Goal: Task Accomplishment & Management: Manage account settings

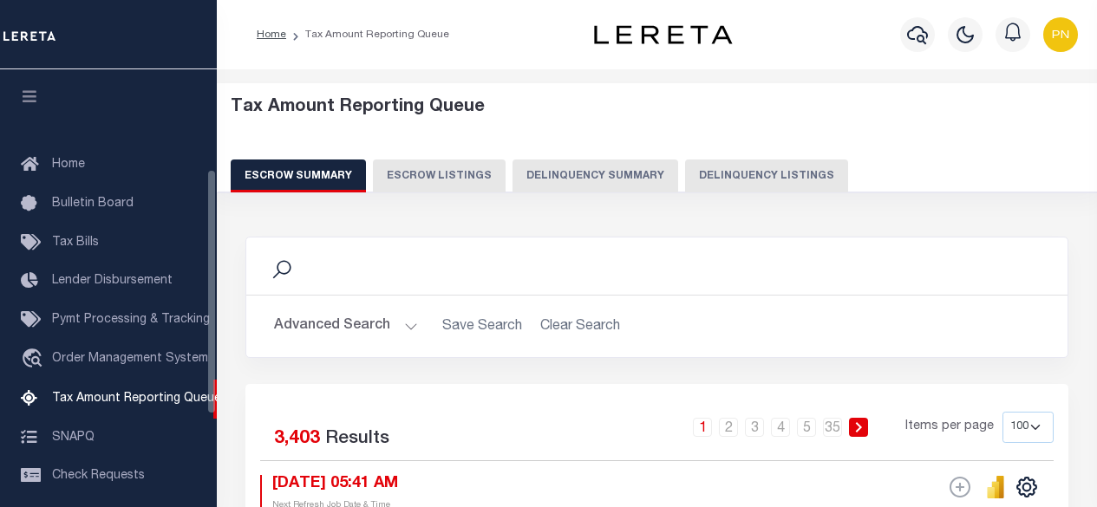
select select "100"
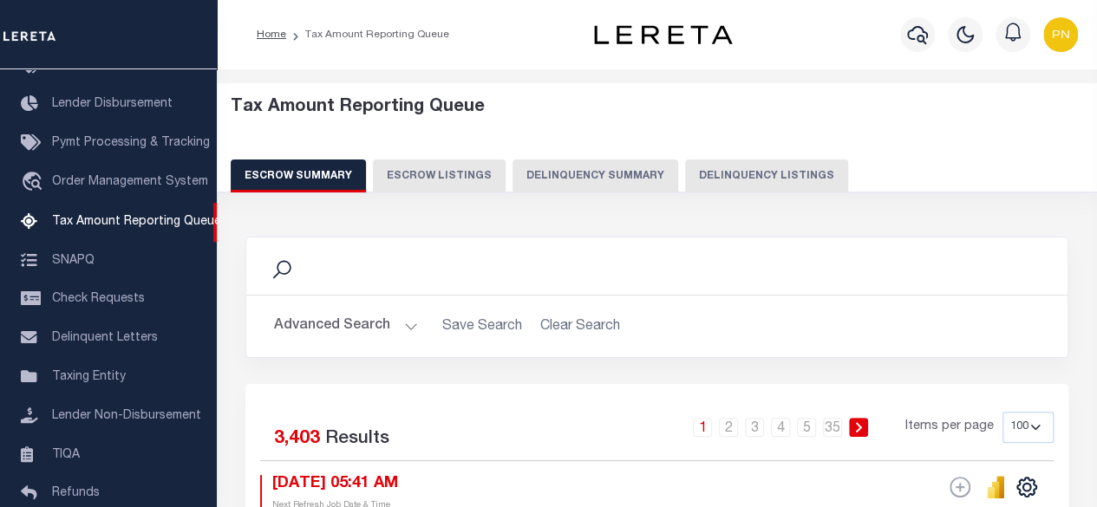
click at [787, 187] on button "Delinquency Listings" at bounding box center [766, 176] width 163 height 33
select select "100"
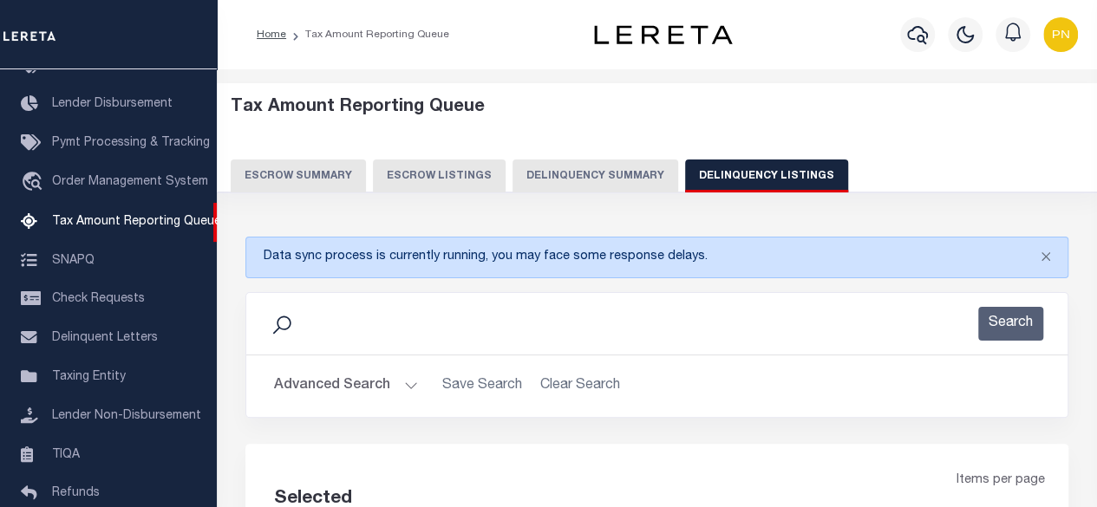
select select "100"
click at [355, 391] on button "Advanced Search" at bounding box center [346, 386] width 144 height 34
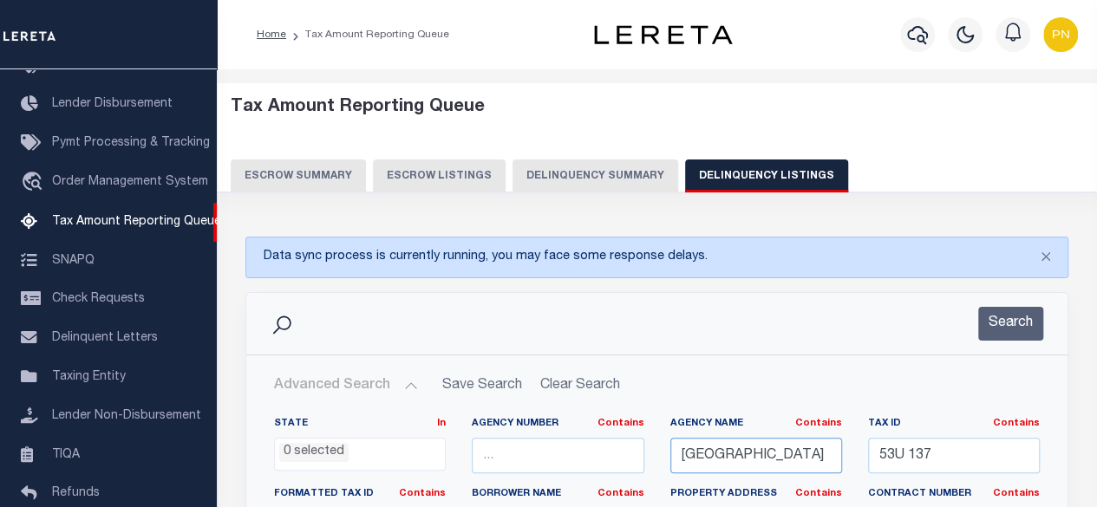
drag, startPoint x: 806, startPoint y: 457, endPoint x: 643, endPoint y: 466, distance: 162.4
paste input "DGARTOW"
type input "EDGARTOWN TOWN"
drag, startPoint x: 971, startPoint y: 459, endPoint x: 848, endPoint y: 454, distance: 123.3
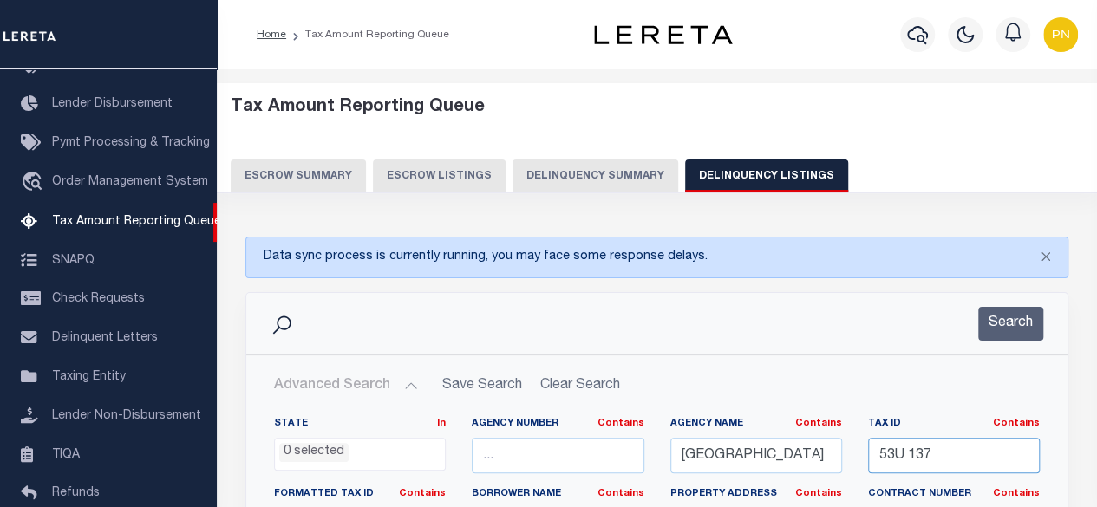
paste input "441"
type input "4417"
click at [1018, 315] on button "Search" at bounding box center [1010, 324] width 65 height 34
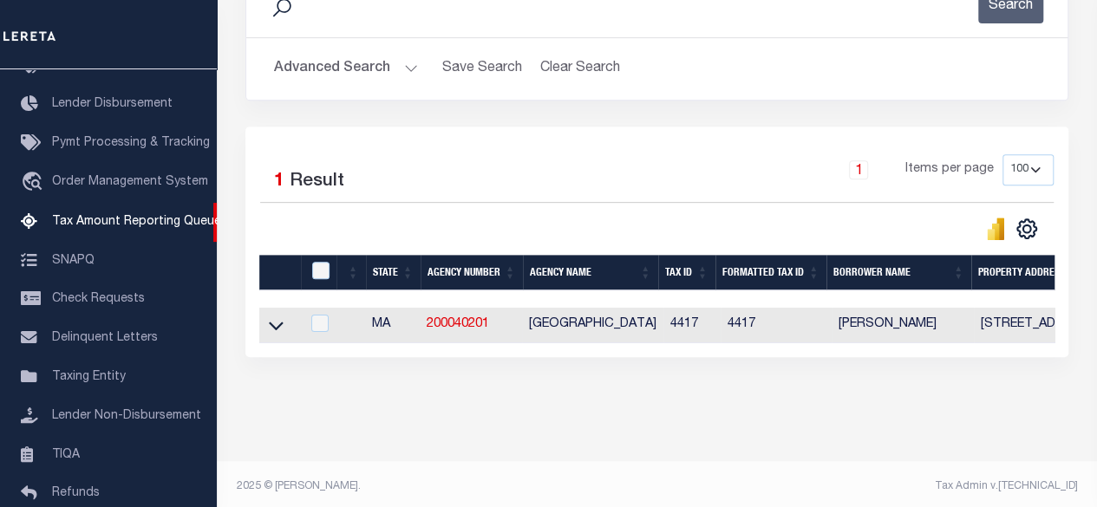
scroll to position [334, 0]
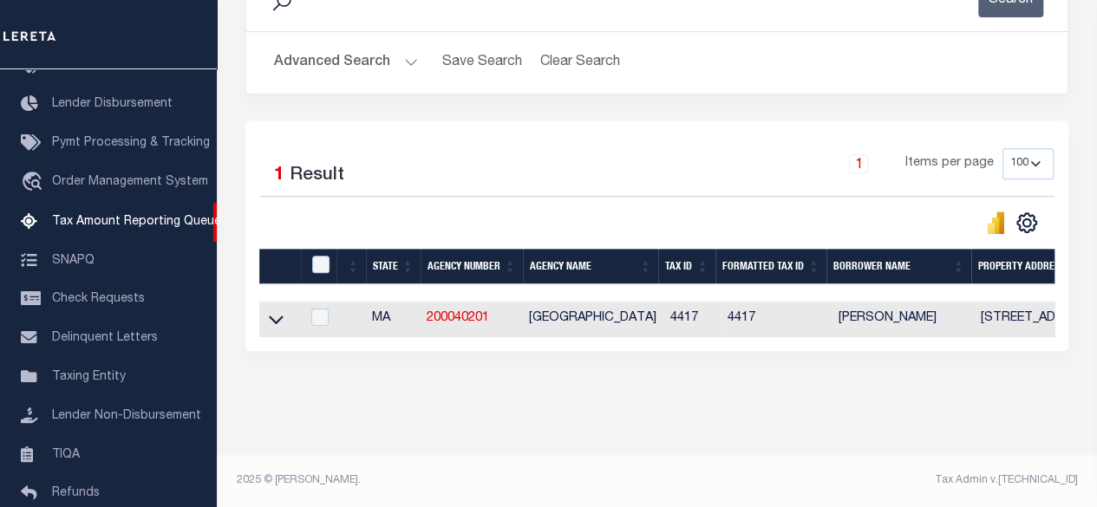
drag, startPoint x: 267, startPoint y: 310, endPoint x: 408, endPoint y: 322, distance: 141.8
click at [267, 312] on link at bounding box center [276, 318] width 20 height 12
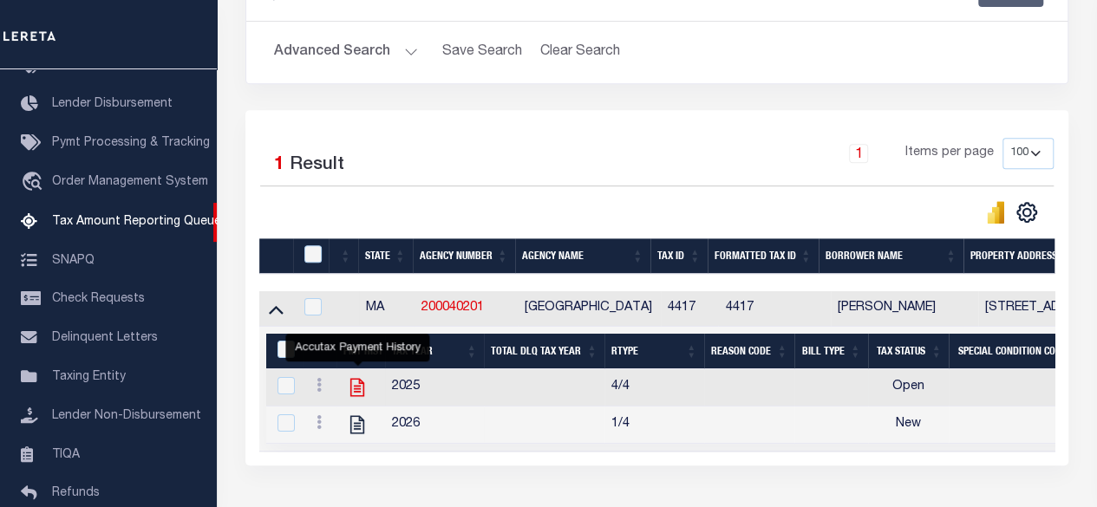
click at [354, 387] on icon "" at bounding box center [357, 388] width 14 height 18
checkbox input "true"
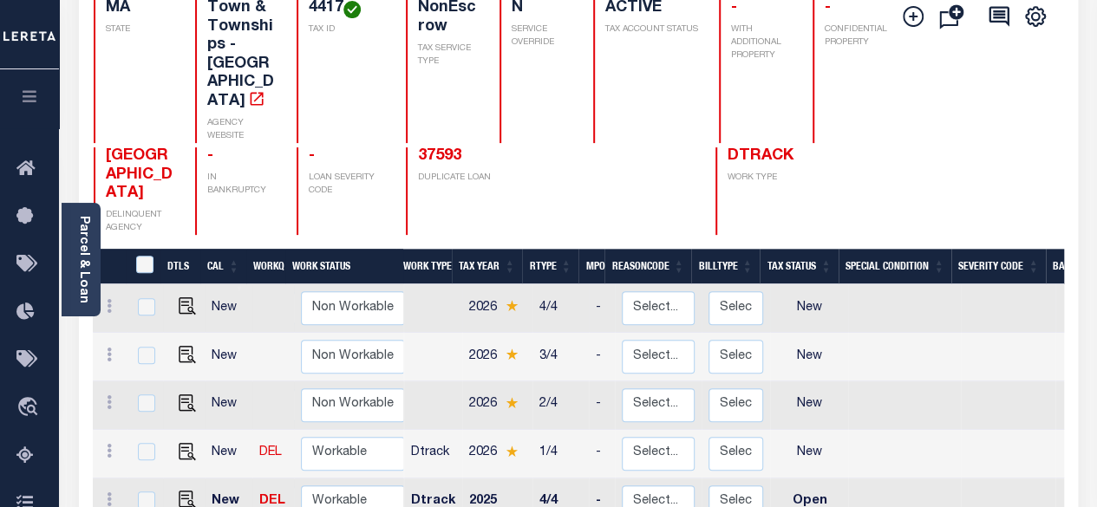
scroll to position [260, 0]
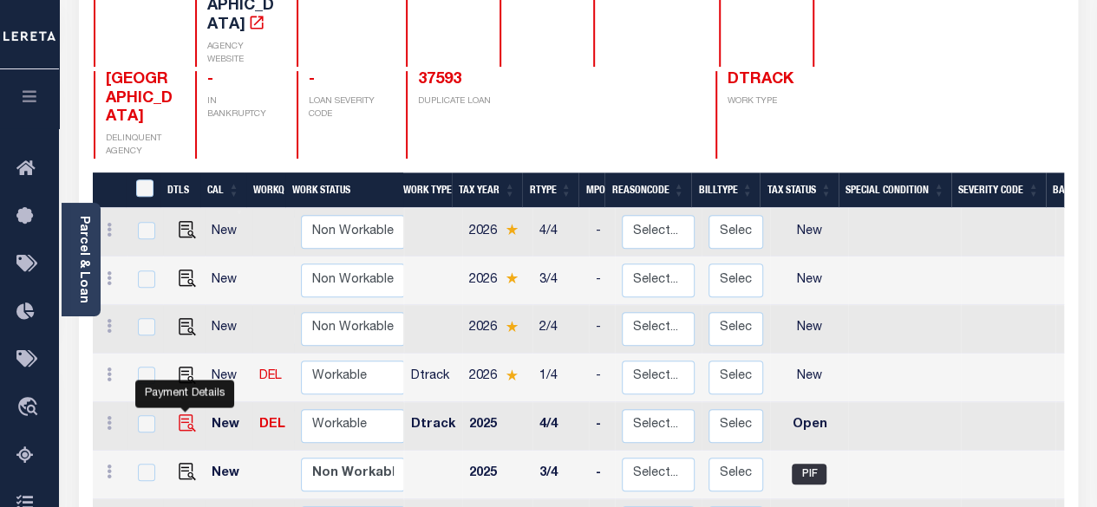
click at [182, 415] on img "" at bounding box center [187, 423] width 17 height 17
checkbox input "true"
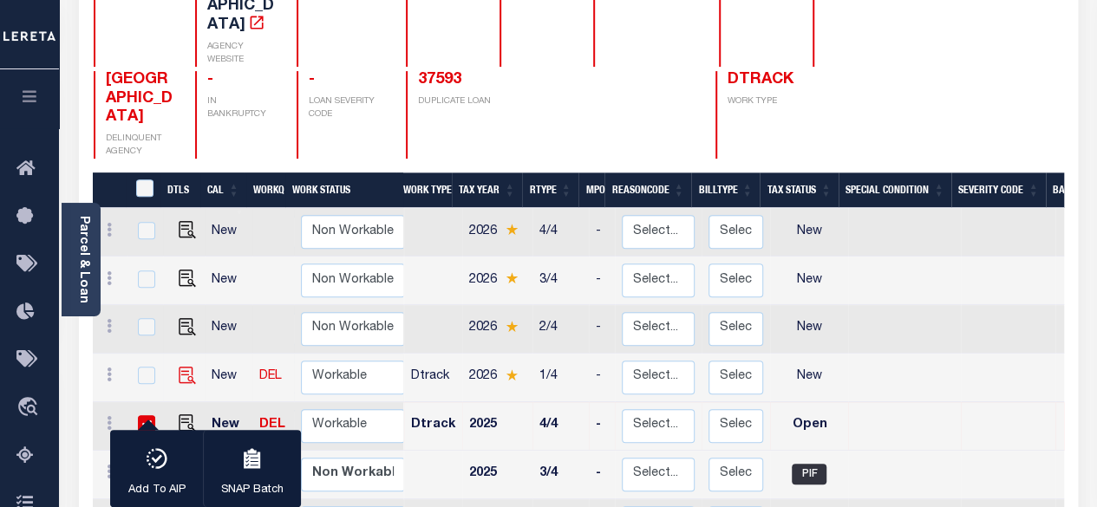
click at [186, 367] on img at bounding box center [187, 375] width 17 height 17
checkbox input "true"
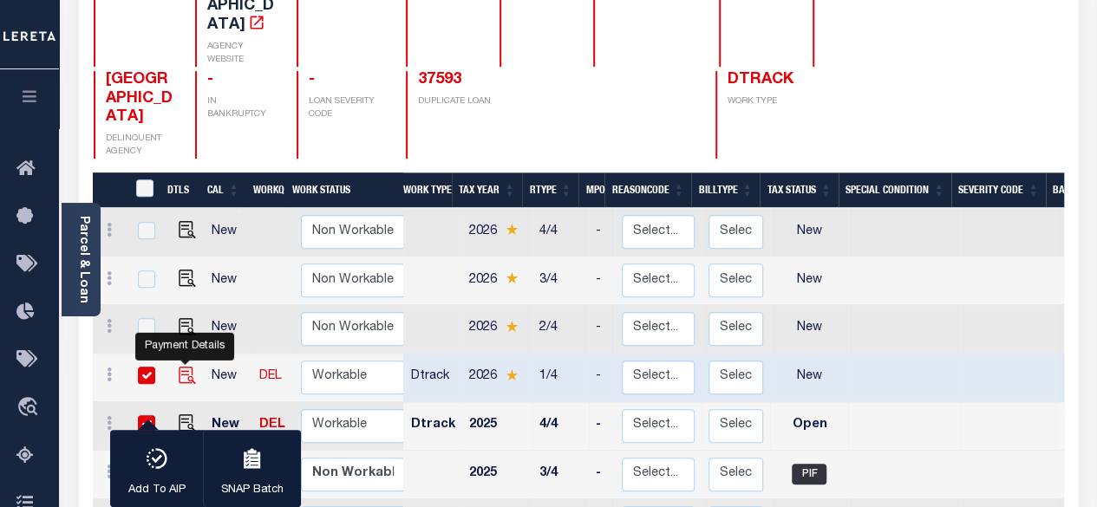
click at [191, 367] on img "" at bounding box center [187, 375] width 17 height 17
checkbox input "false"
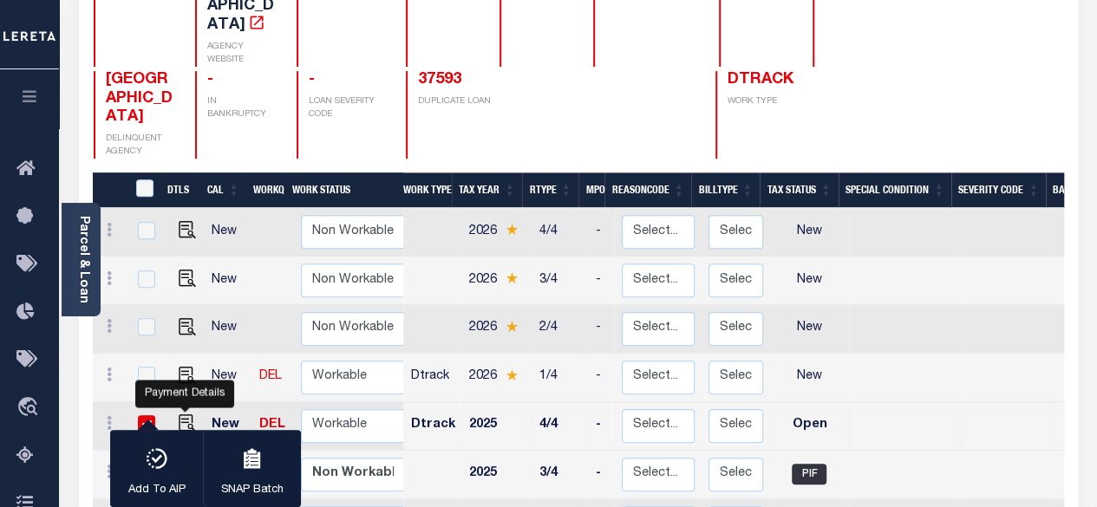
click at [186, 415] on img "" at bounding box center [187, 423] width 17 height 17
checkbox input "false"
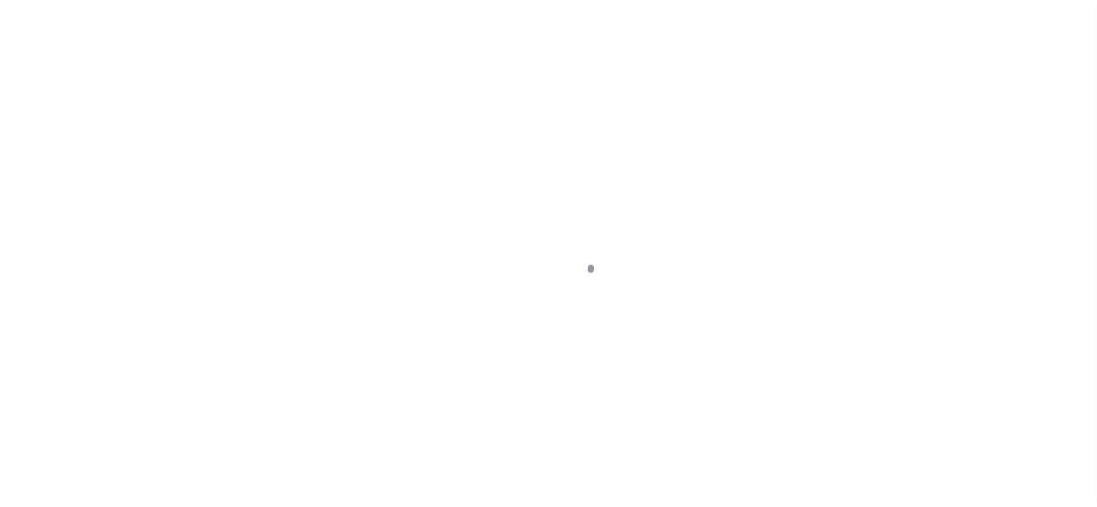
select select "OP2"
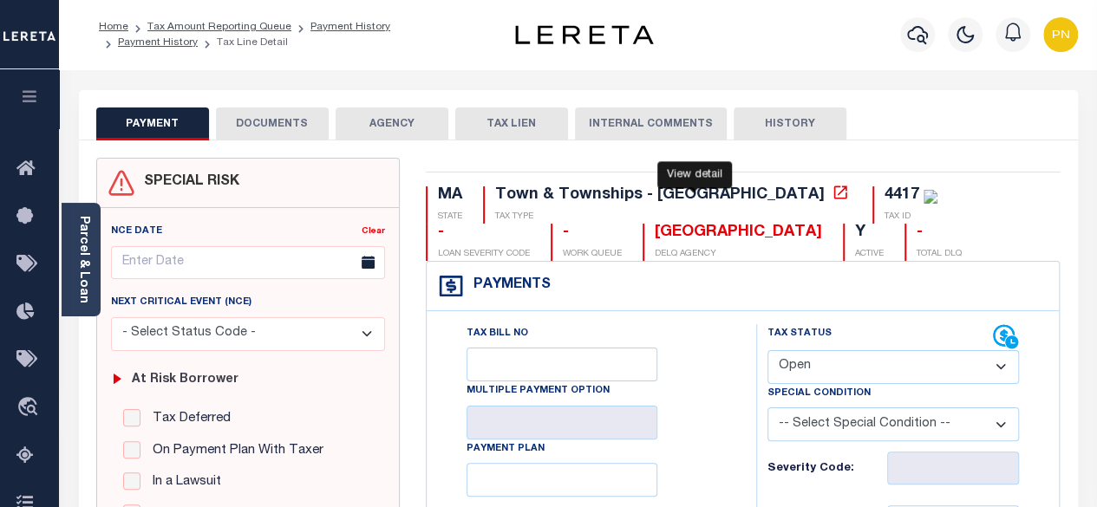
click at [832, 197] on icon at bounding box center [840, 192] width 17 height 17
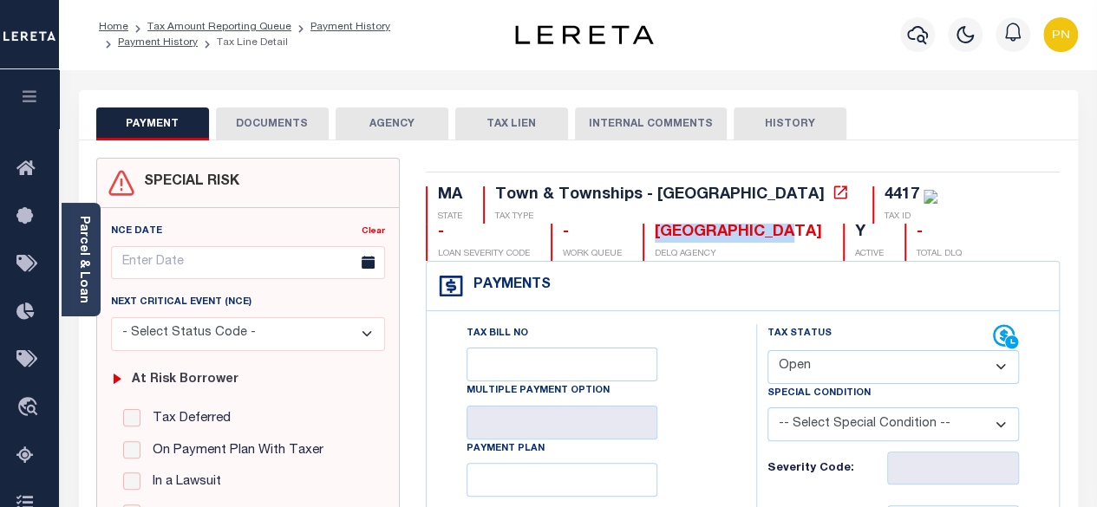
drag, startPoint x: 593, startPoint y: 230, endPoint x: 439, endPoint y: 241, distance: 154.8
click at [655, 241] on div "[GEOGRAPHIC_DATA]" at bounding box center [738, 233] width 167 height 19
copy div "[GEOGRAPHIC_DATA]"
click at [84, 238] on link "Parcel & Loan" at bounding box center [83, 260] width 12 height 88
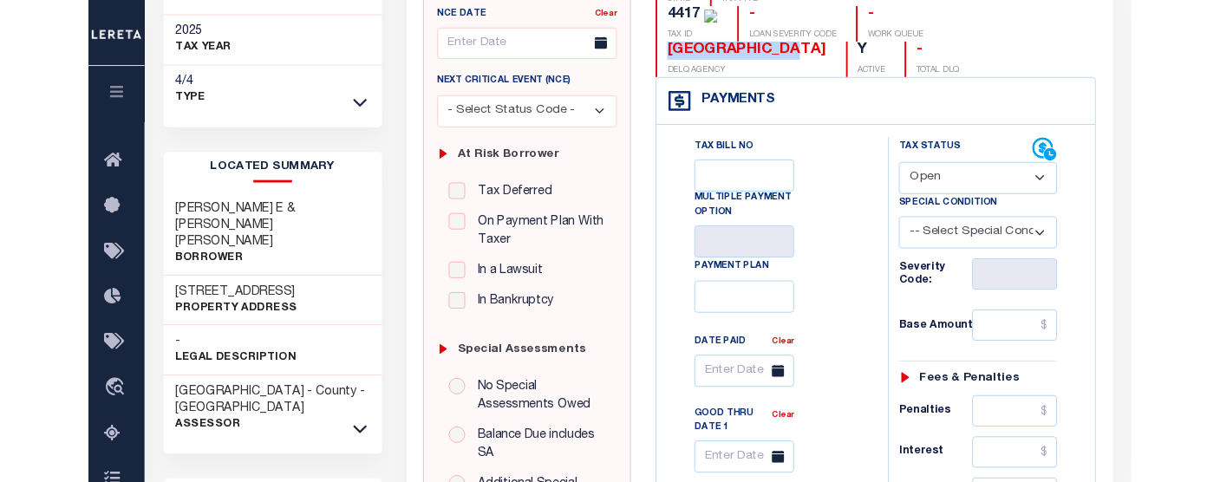
scroll to position [260, 0]
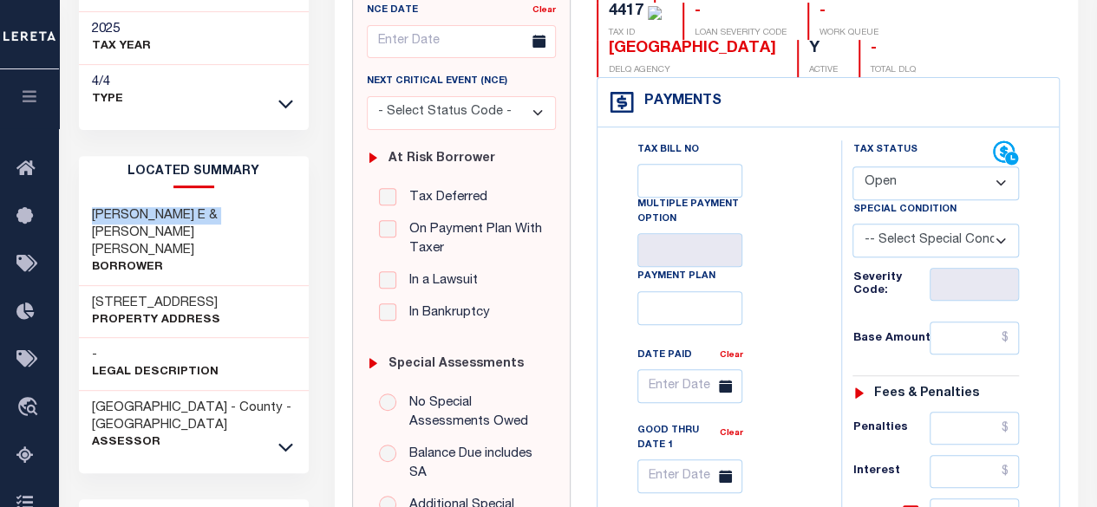
click at [93, 207] on h3 "LAFLECHE TREFFLE E & KLEIN JOANNE BROWN" at bounding box center [194, 233] width 205 height 52
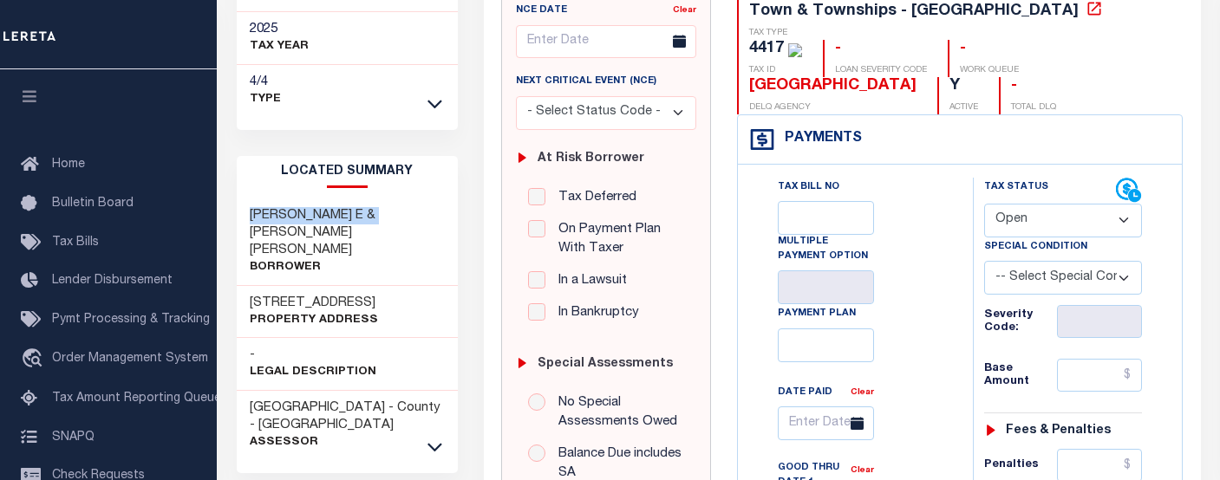
copy h3 "LAFLECHE TREFFLE E"
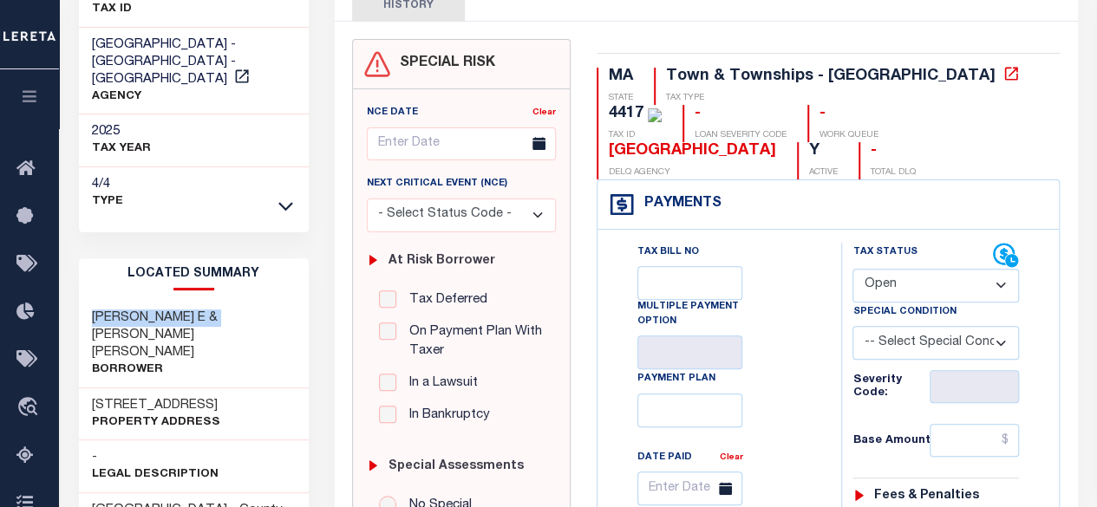
scroll to position [156, 0]
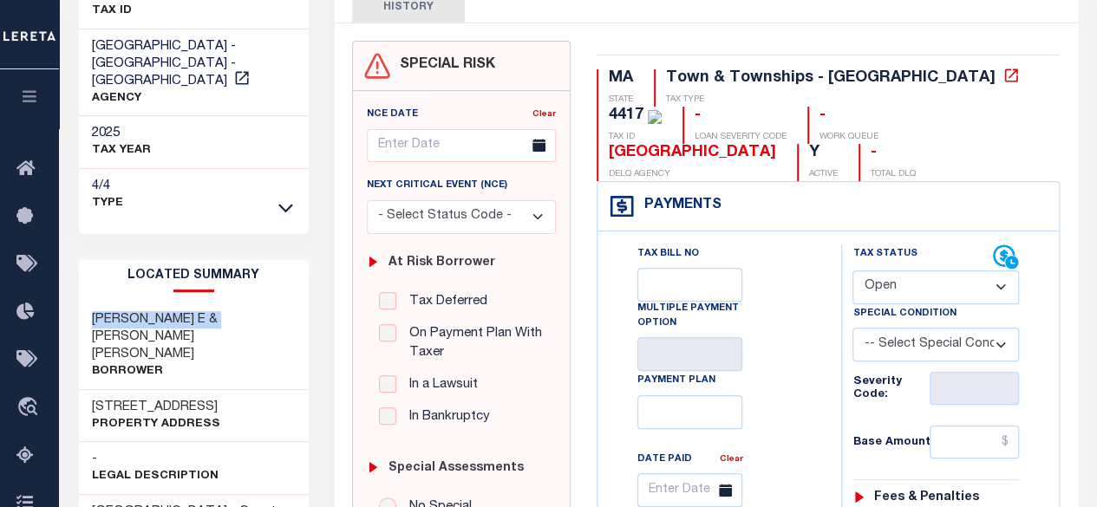
copy h3 "LAFLECHE TREFFLE E"
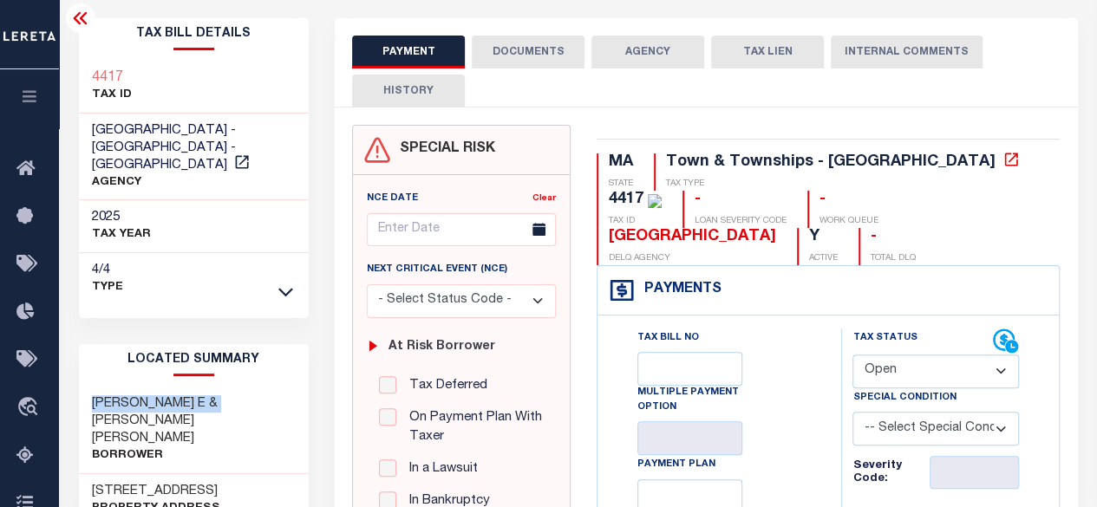
scroll to position [69, 0]
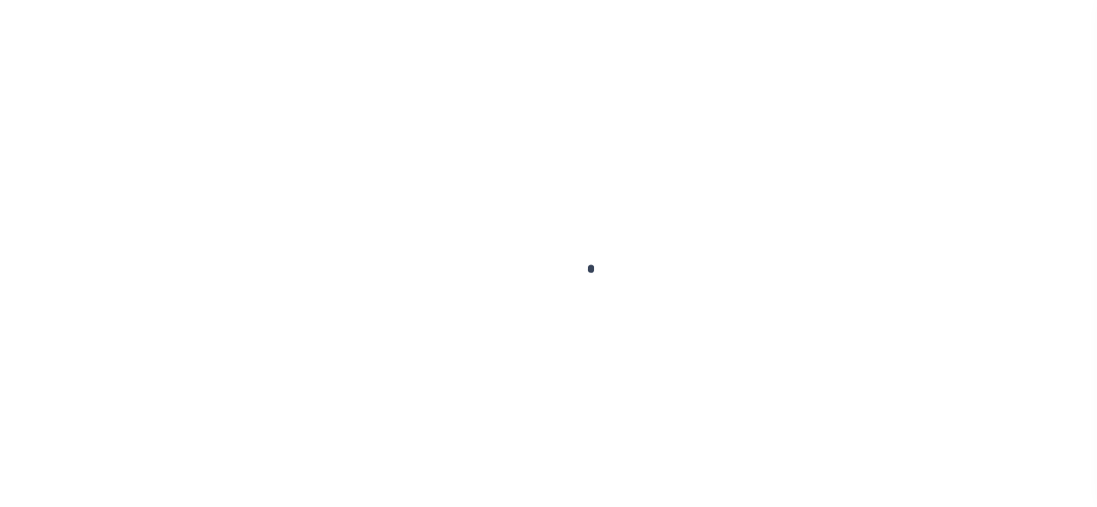
checkbox input "false"
type input "[DATE]"
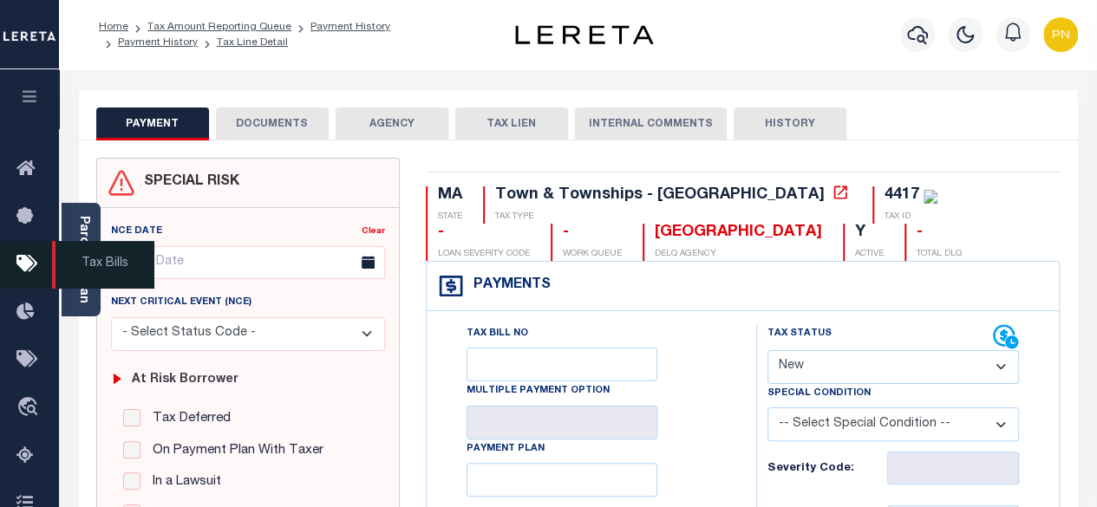
click at [77, 271] on span "Tax Bills" at bounding box center [103, 265] width 102 height 48
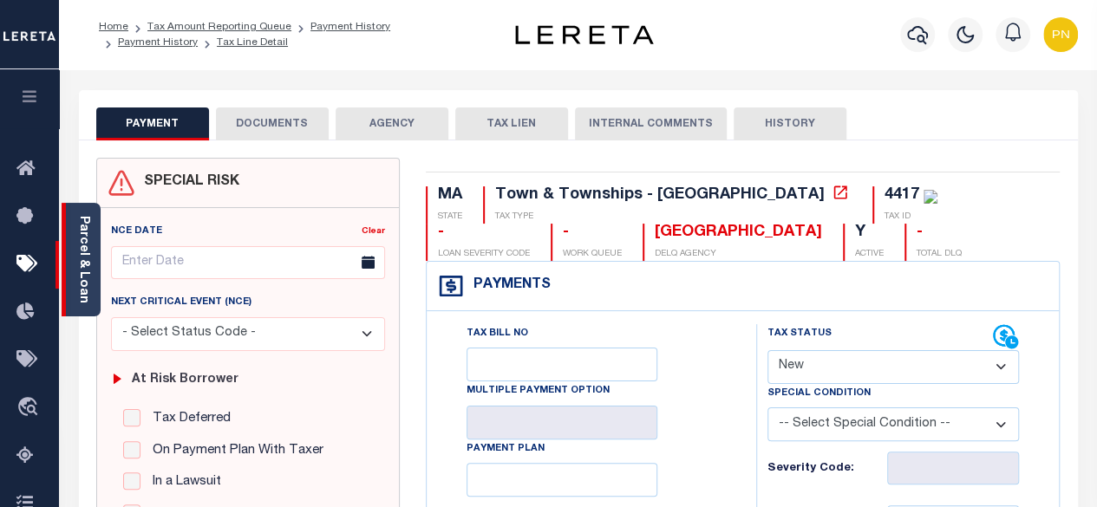
click at [82, 229] on link "Parcel & Loan" at bounding box center [83, 260] width 12 height 88
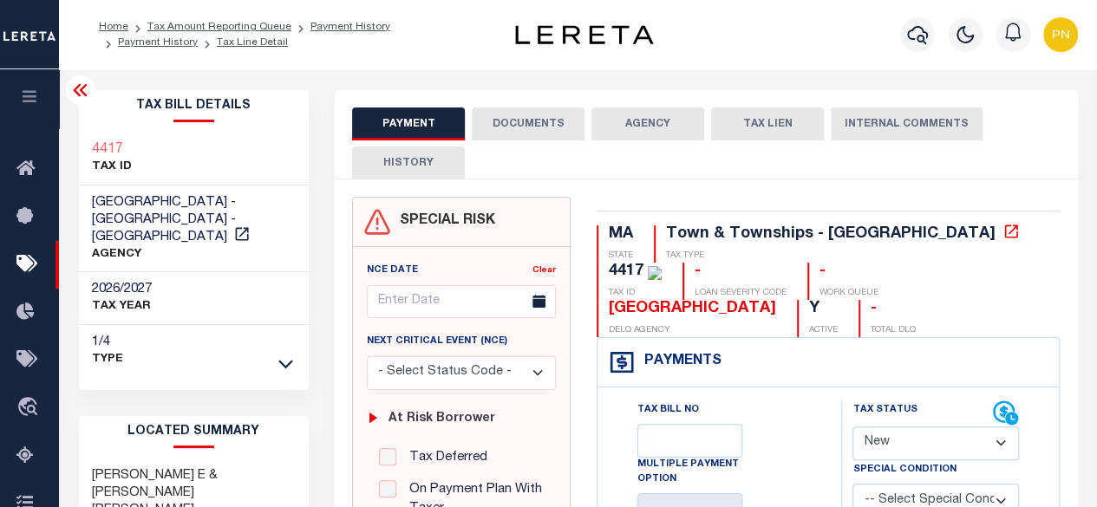
click at [82, 92] on icon at bounding box center [80, 90] width 21 height 21
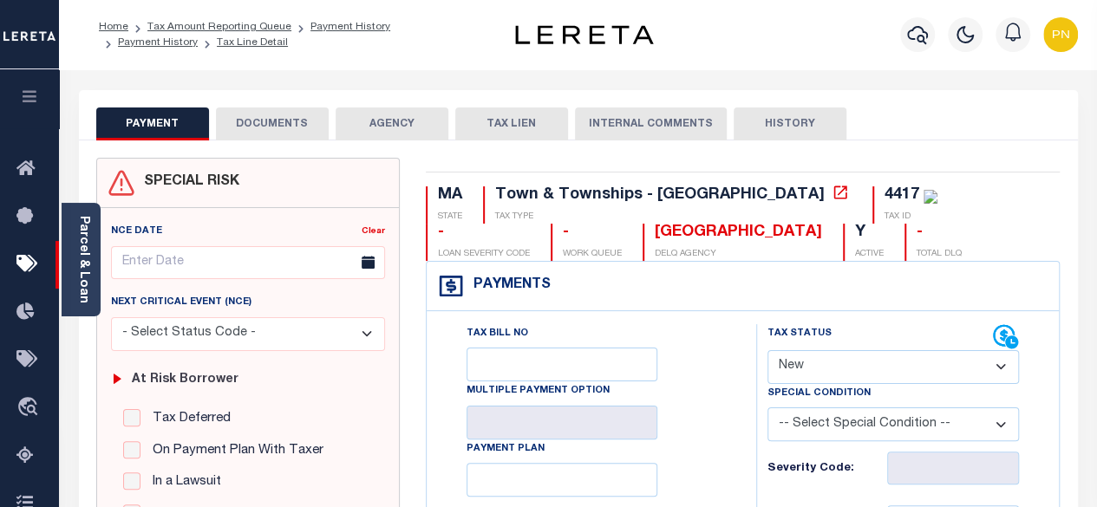
click at [278, 127] on button "DOCUMENTS" at bounding box center [272, 124] width 113 height 33
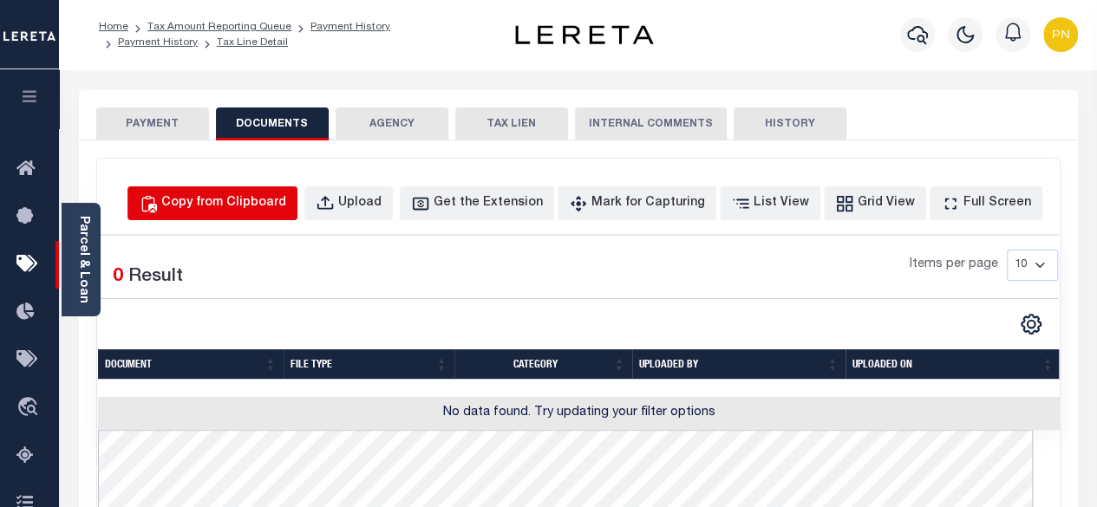
click at [286, 196] on div "Copy from Clipboard" at bounding box center [223, 203] width 125 height 19
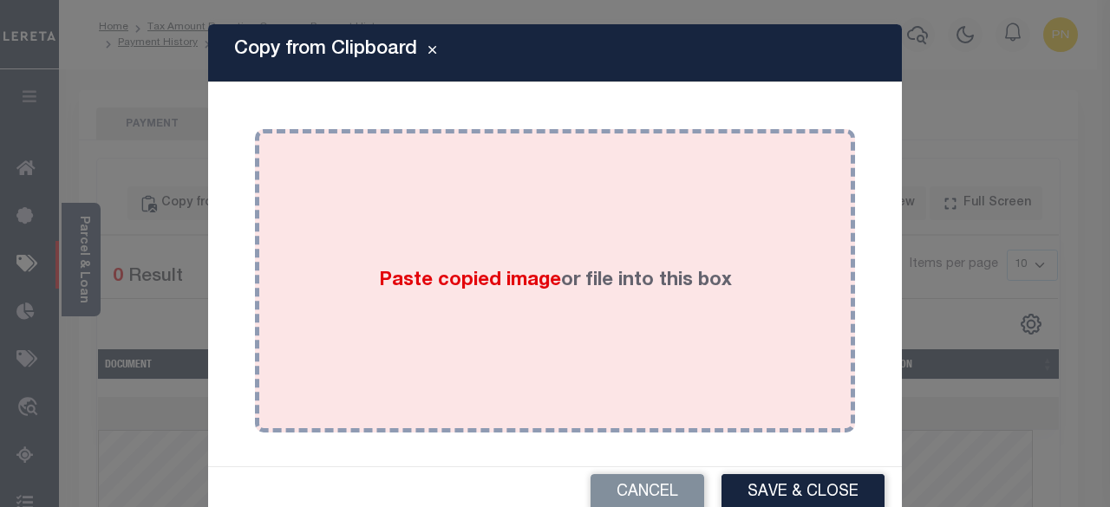
click at [422, 235] on div "Paste copied image or file into this box" at bounding box center [555, 281] width 574 height 278
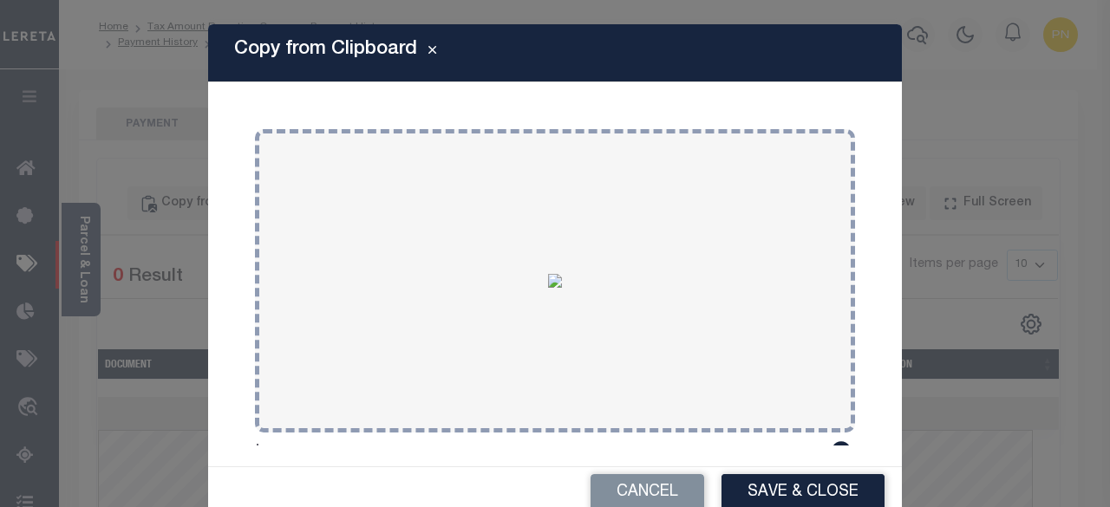
click at [770, 488] on button "Save & Close" at bounding box center [803, 492] width 163 height 37
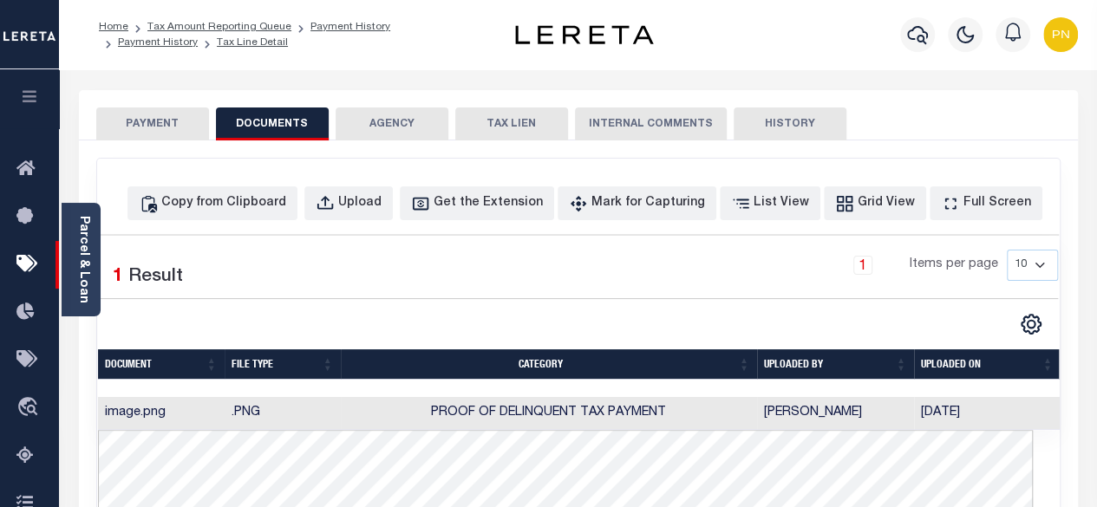
click at [151, 108] on button "PAYMENT" at bounding box center [152, 124] width 113 height 33
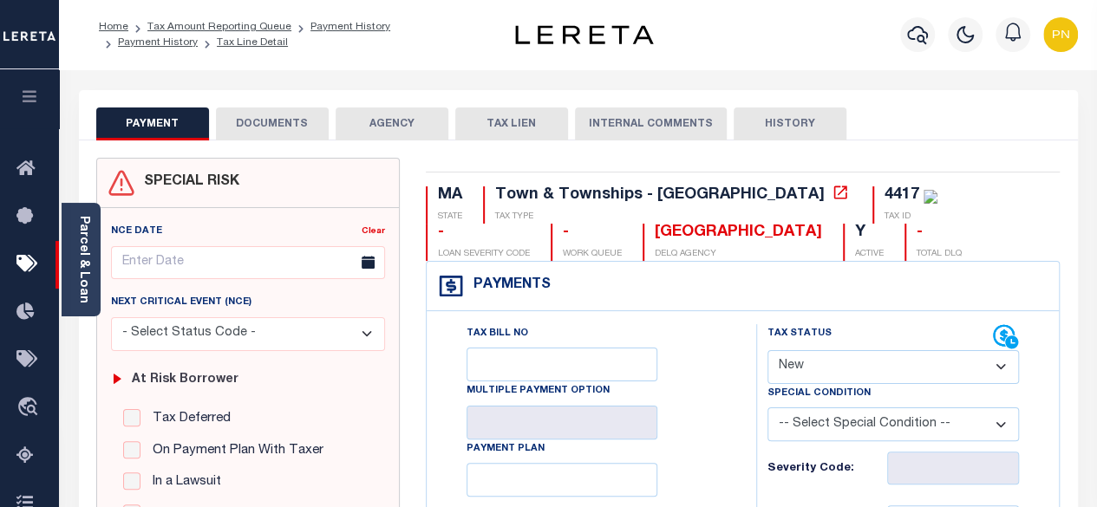
click at [899, 369] on select "- Select Status Code - Open Due/Unpaid Paid Incomplete No Tax Due Internal Refu…" at bounding box center [893, 367] width 252 height 34
select select "DUE"
click at [767, 350] on select "- Select Status Code - Open Due/Unpaid Paid Incomplete No Tax Due Internal Refu…" at bounding box center [893, 367] width 252 height 34
type input "09/11/2025"
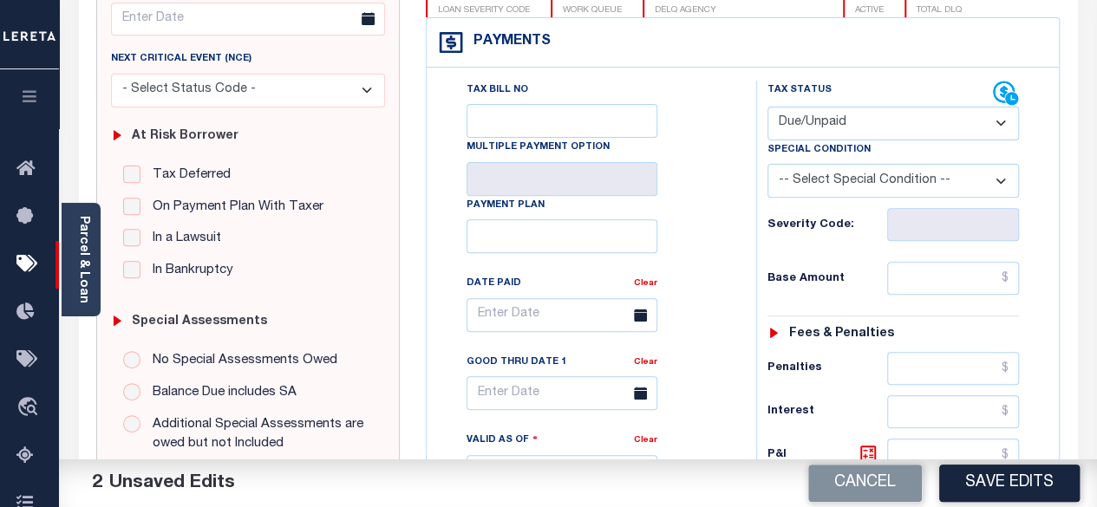
scroll to position [260, 0]
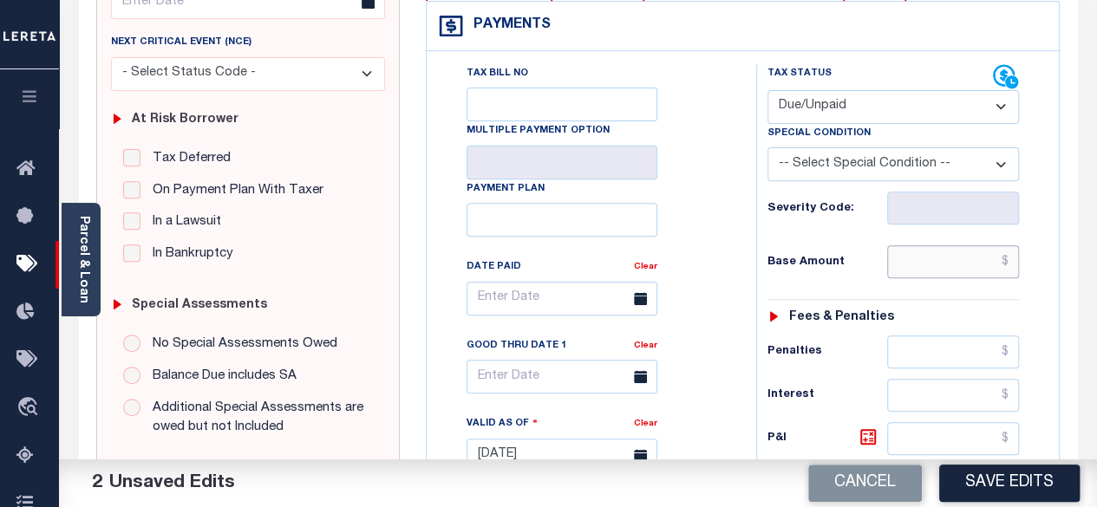
click at [1015, 261] on input "text" at bounding box center [953, 261] width 132 height 33
paste input "1,681.37"
type input "$1,681.37"
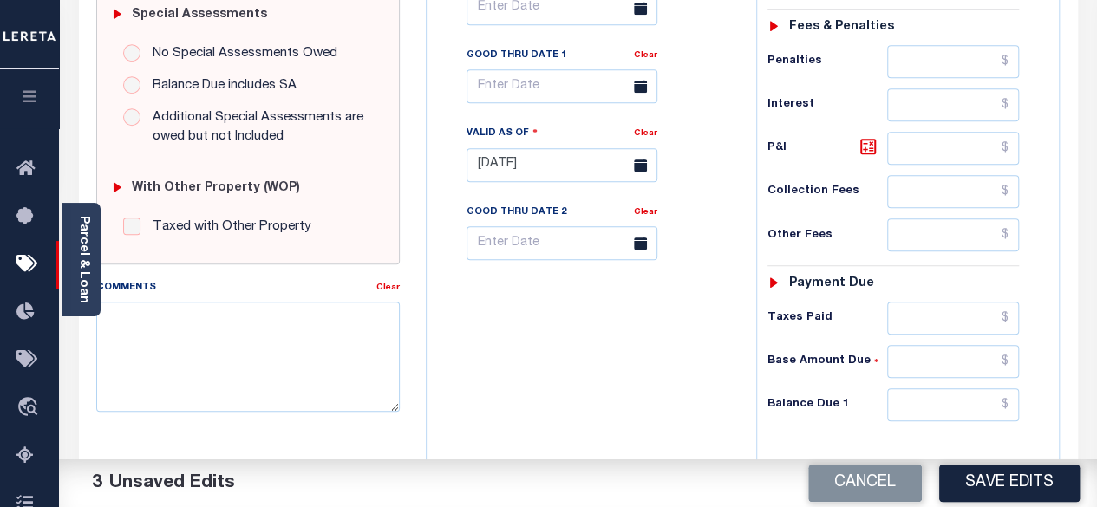
scroll to position [607, 0]
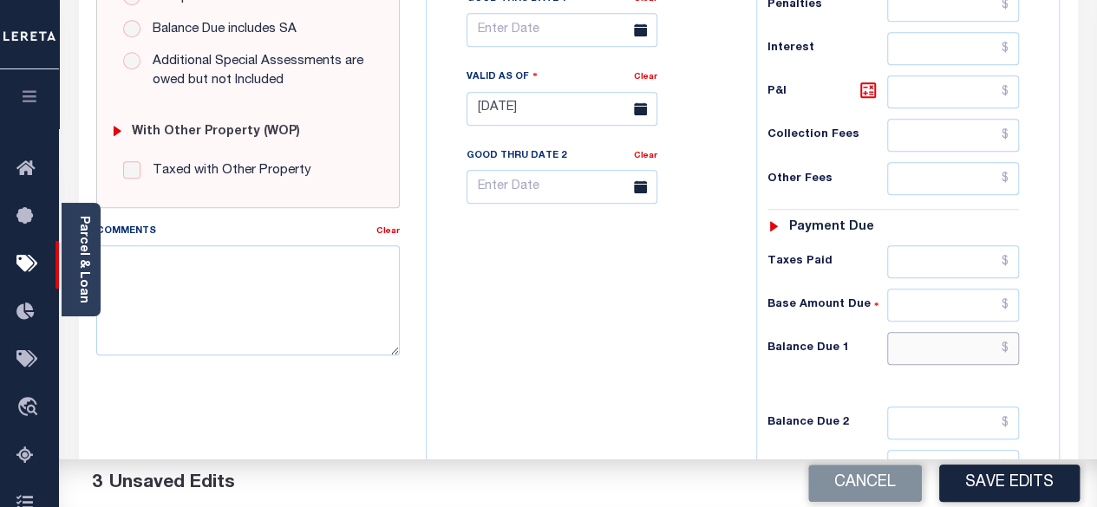
click at [1011, 348] on input "text" at bounding box center [953, 348] width 132 height 33
paste input "1,707.81"
type input "$1,707.81"
click at [869, 96] on icon at bounding box center [868, 90] width 16 height 16
type input "$26.44"
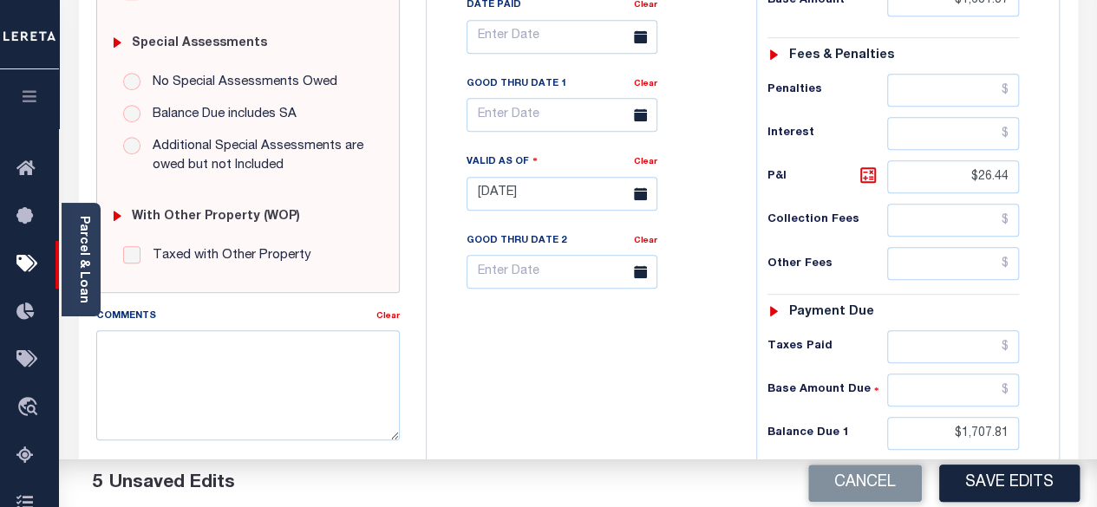
scroll to position [520, 0]
click at [552, 119] on input "text" at bounding box center [562, 117] width 191 height 34
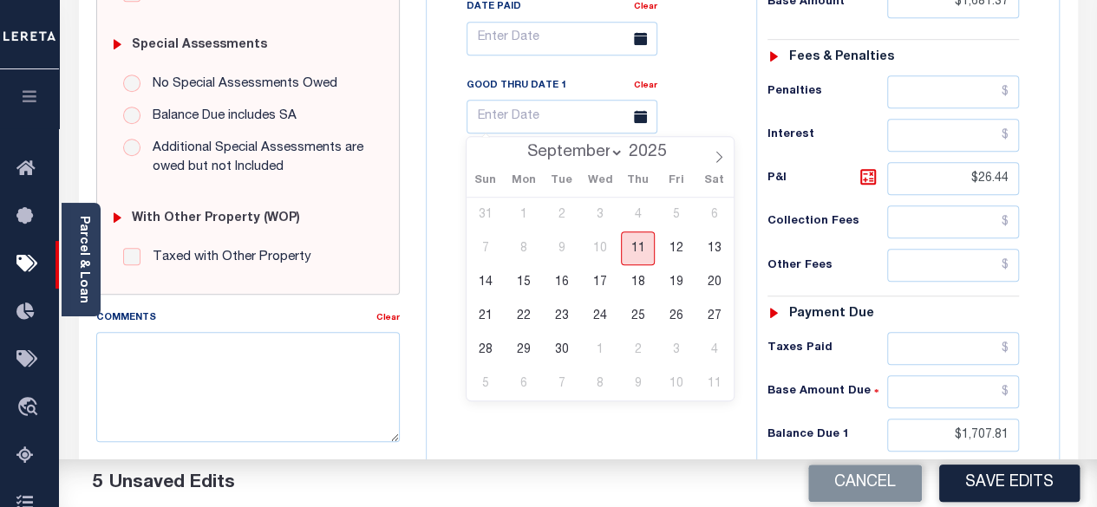
click at [643, 252] on span "11" at bounding box center [638, 249] width 34 height 34
type input "[DATE]"
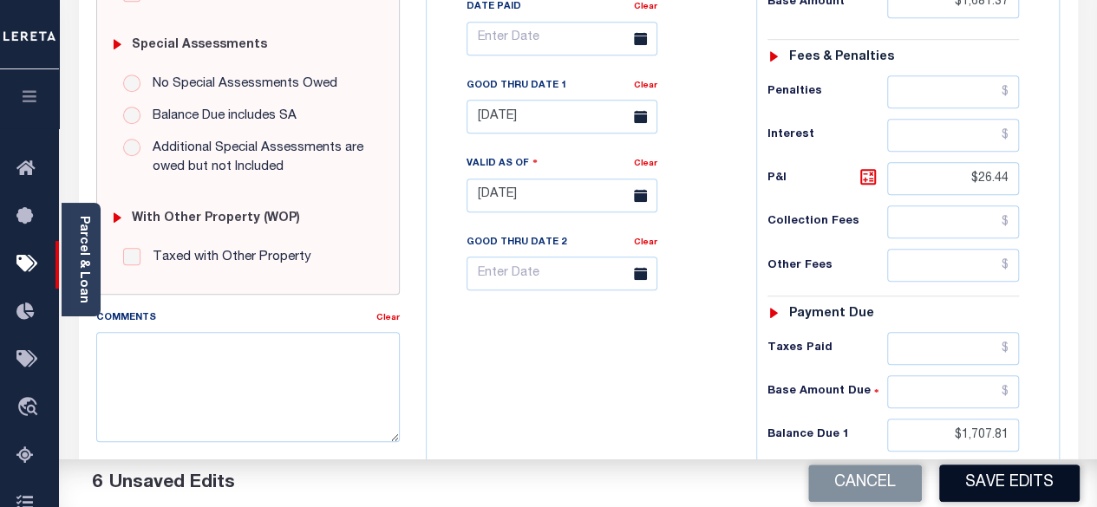
click at [999, 479] on button "Save Edits" at bounding box center [1009, 483] width 140 height 37
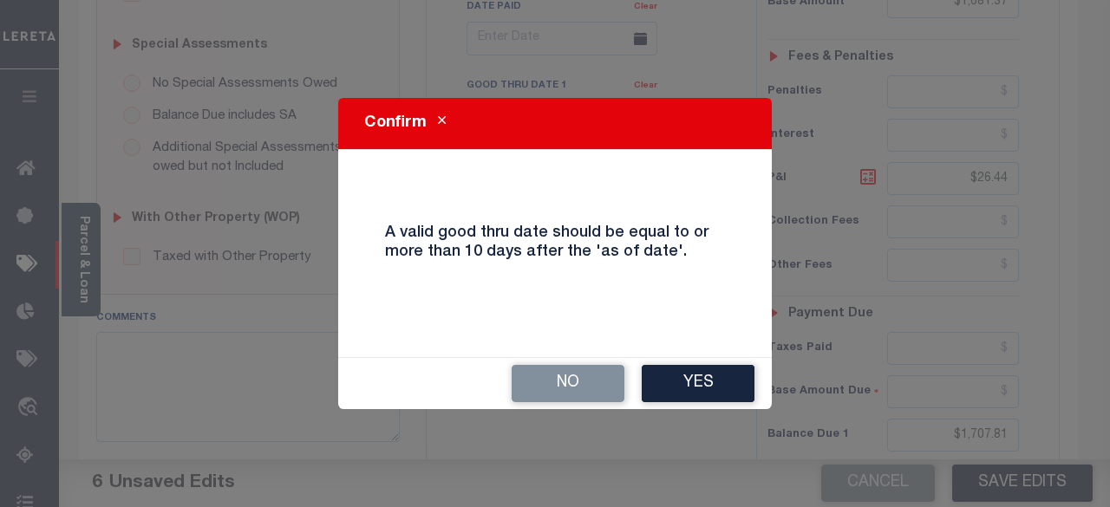
click at [695, 382] on button "Yes" at bounding box center [698, 383] width 113 height 37
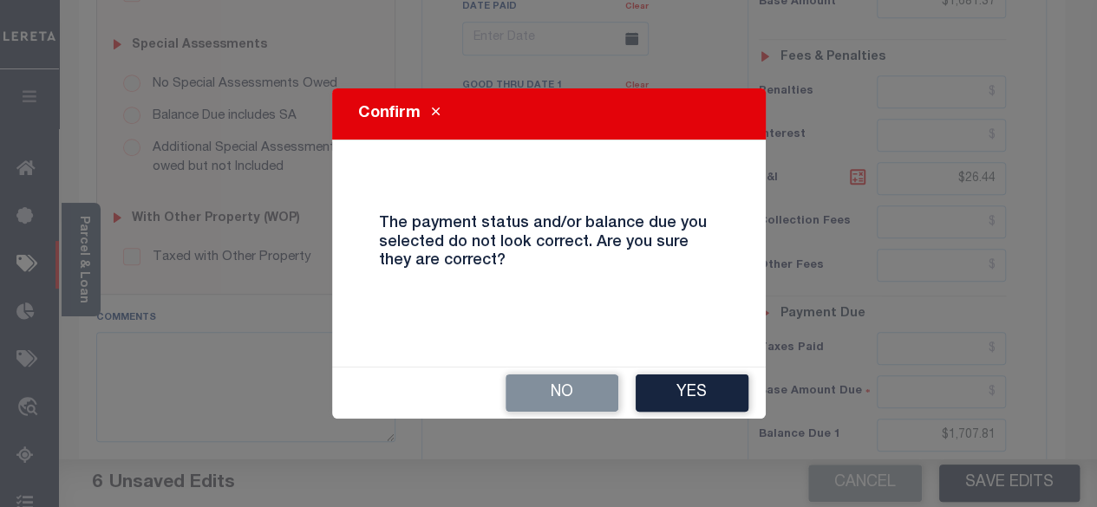
click at [685, 393] on button "Yes" at bounding box center [692, 393] width 113 height 37
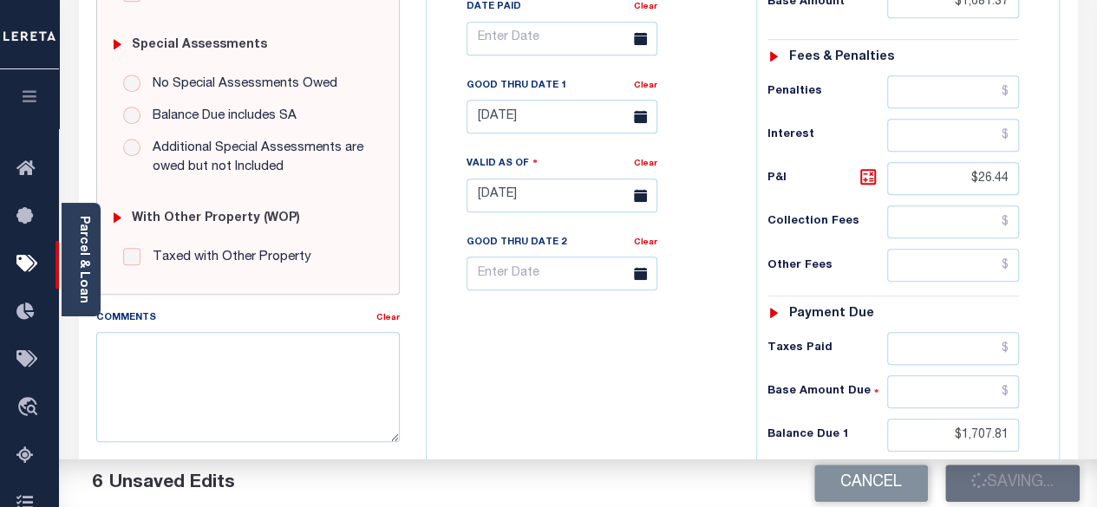
checkbox input "false"
type input "$1,681.37"
type input "$26.44"
type input "$1,707.81"
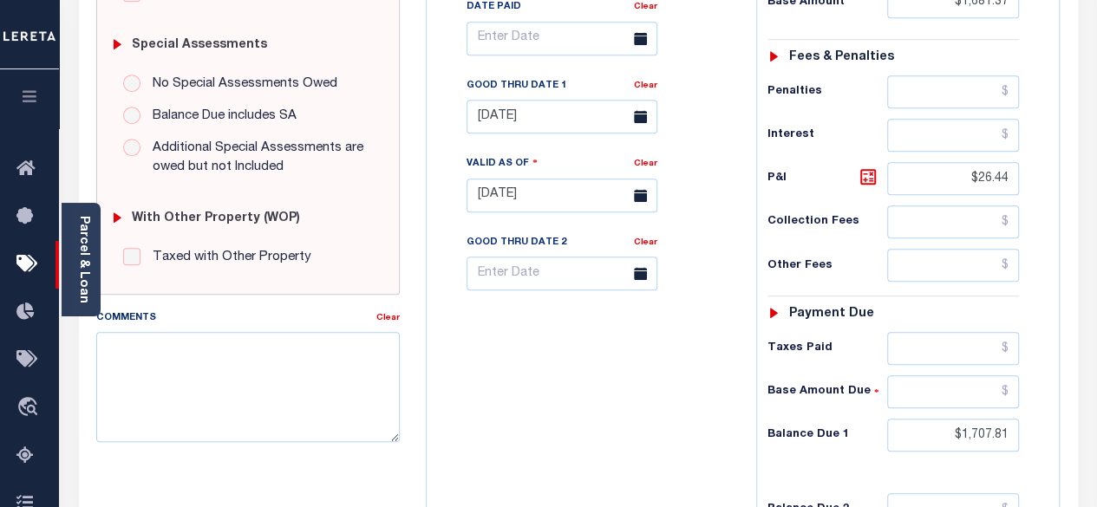
click at [170, 474] on div "SPECIAL RISK NCE Date Clear - Select Status Code -" at bounding box center [248, 201] width 330 height 1126
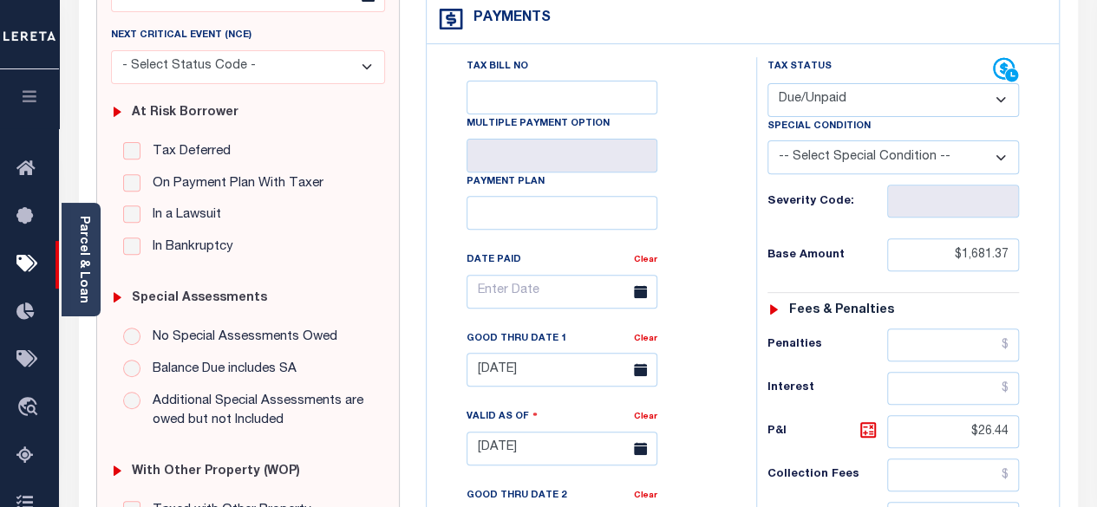
scroll to position [0, 0]
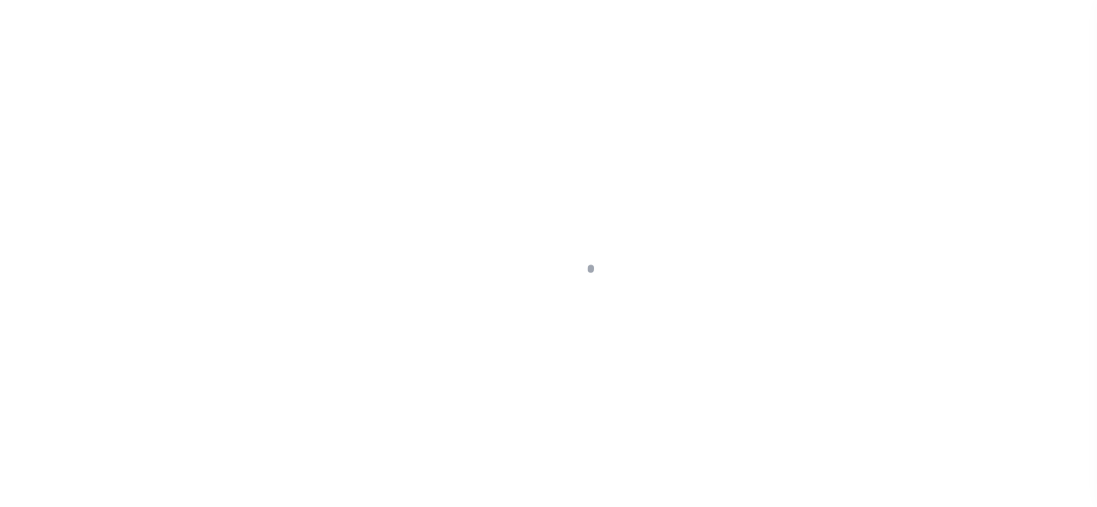
select select "DUE"
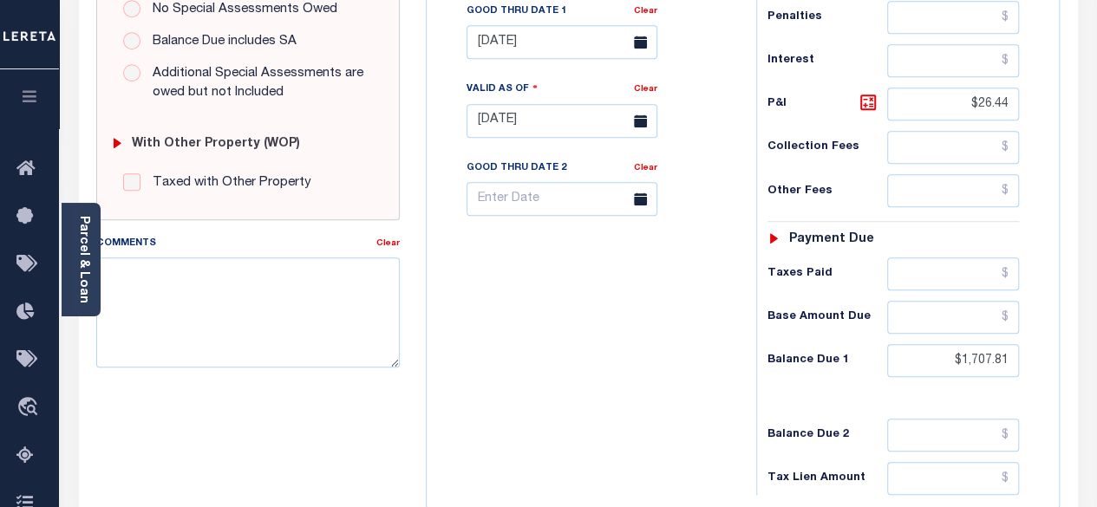
scroll to position [547, 0]
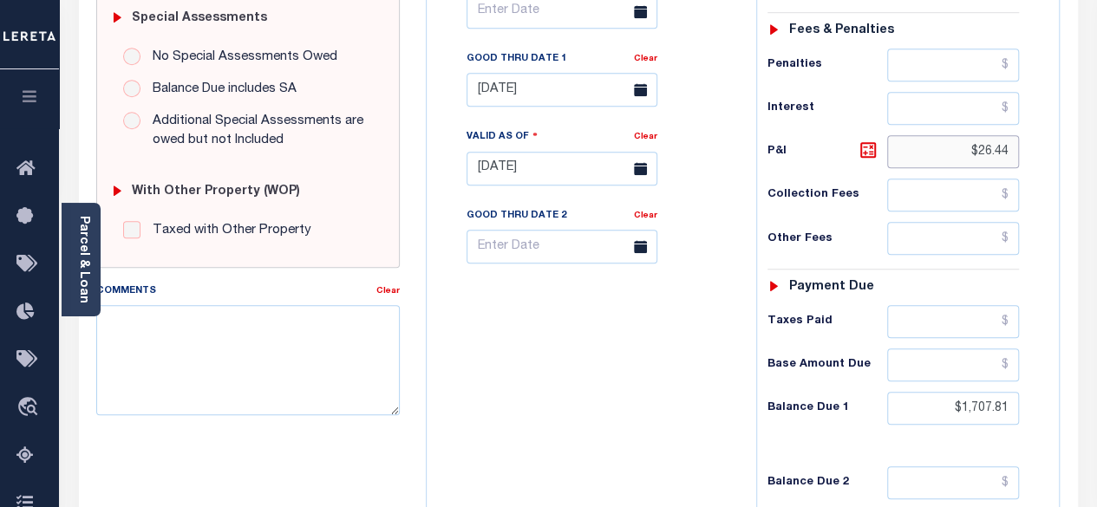
click at [1013, 145] on input "$26.44" at bounding box center [953, 151] width 132 height 33
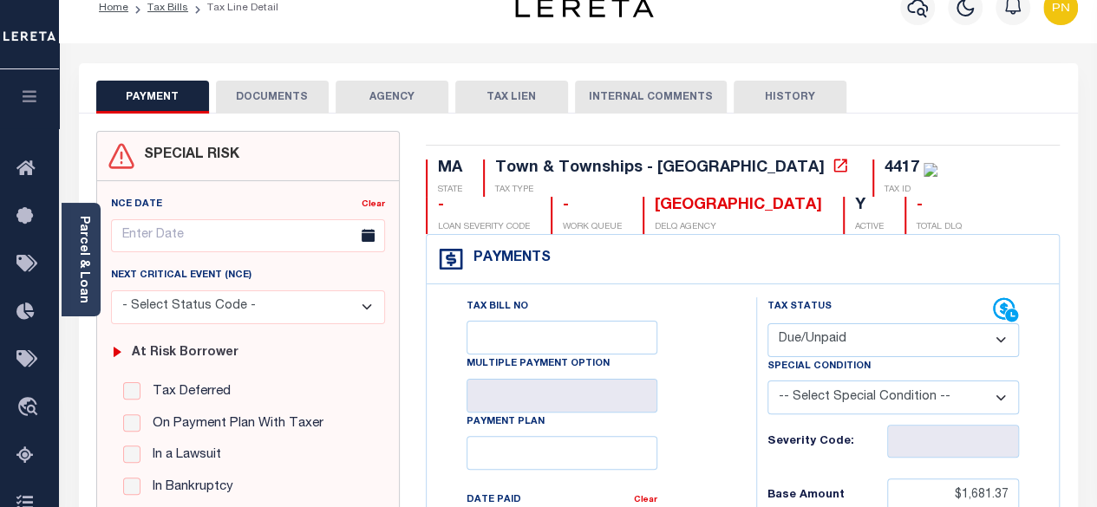
scroll to position [0, 0]
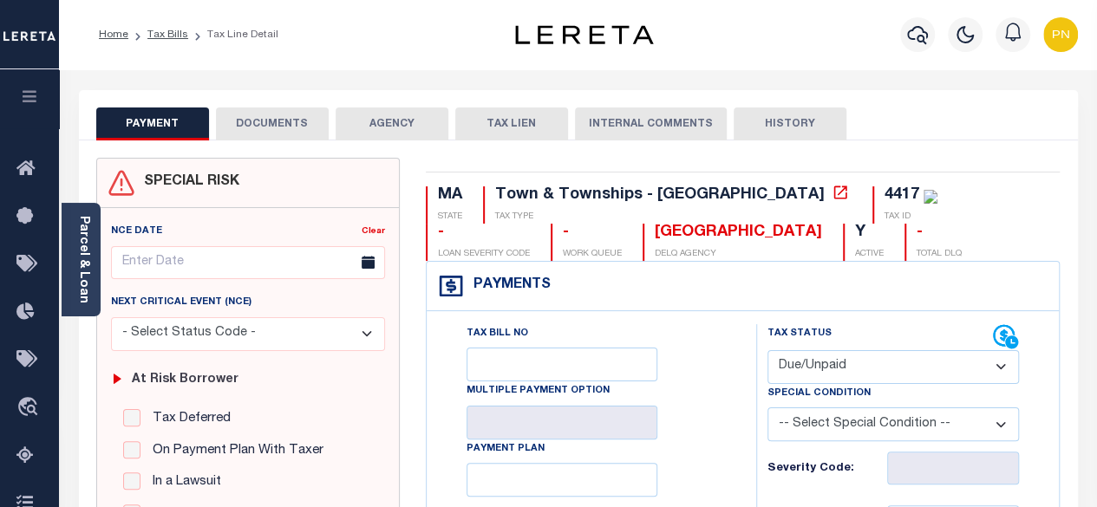
click at [282, 114] on button "DOCUMENTS" at bounding box center [272, 124] width 113 height 33
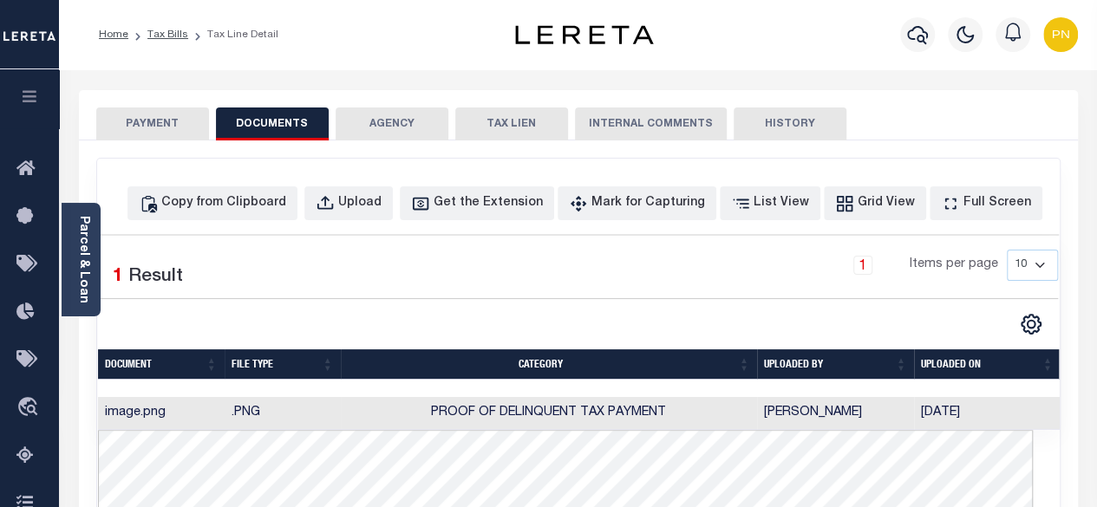
click at [158, 126] on button "PAYMENT" at bounding box center [152, 124] width 113 height 33
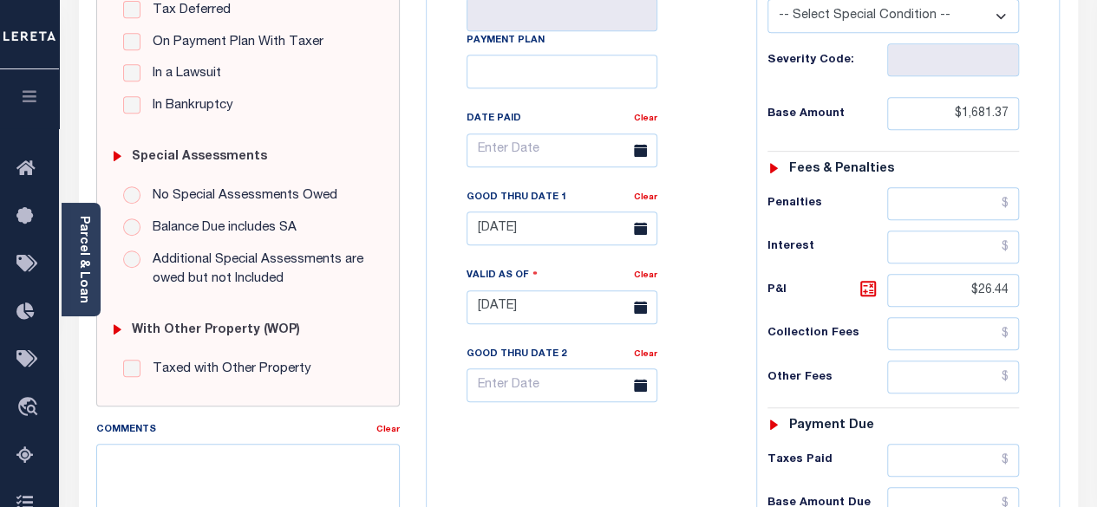
scroll to position [282, 0]
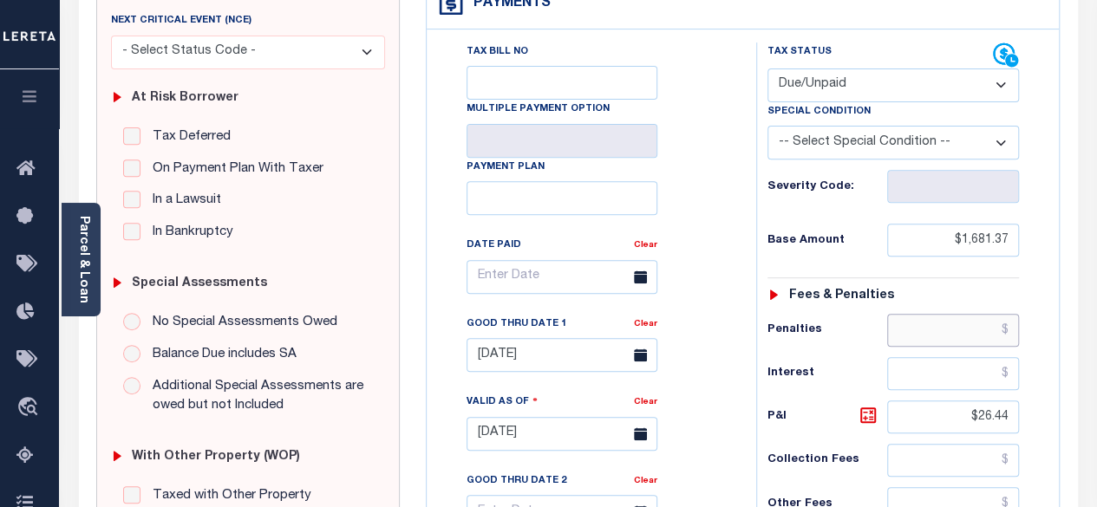
click at [985, 328] on input "text" at bounding box center [953, 330] width 132 height 33
click at [739, 294] on div "Tax Bill No Multiple Payment Option Payment Plan Clear" at bounding box center [587, 425] width 312 height 766
click at [869, 411] on icon at bounding box center [868, 415] width 21 height 21
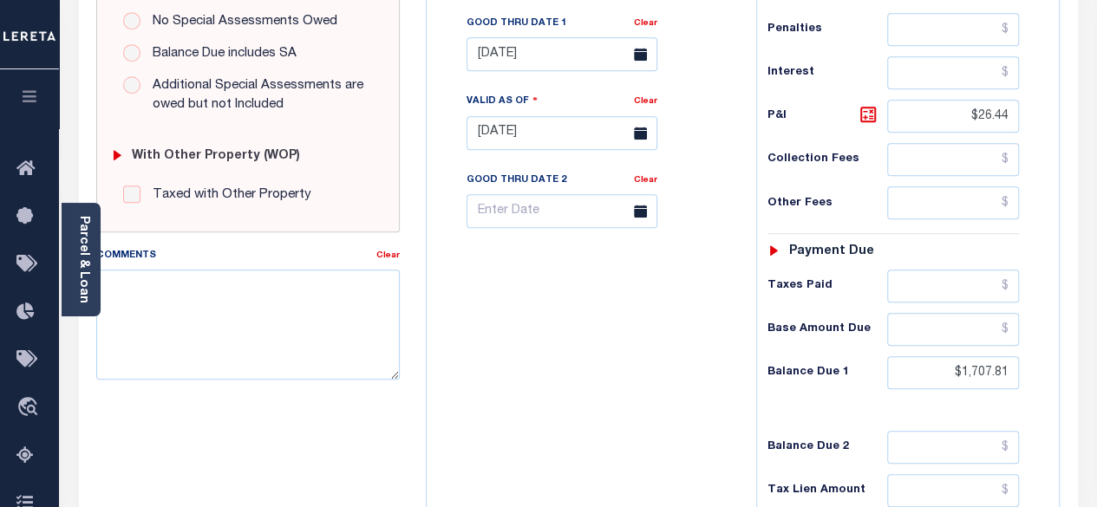
scroll to position [629, 0]
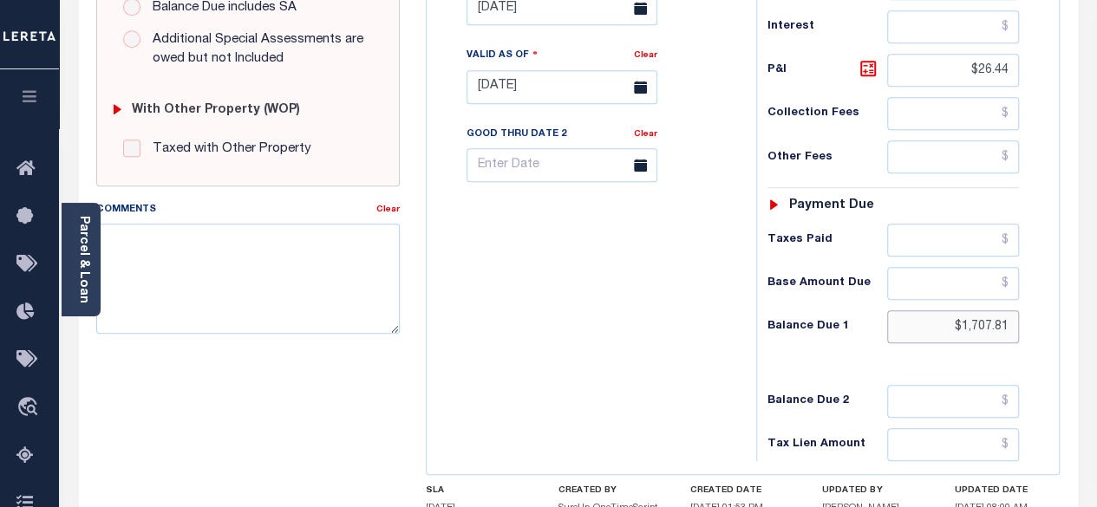
click at [1008, 317] on input "$1,707.81" at bounding box center [953, 326] width 132 height 33
type input "$1,707.81"
click at [649, 351] on div "Tax Bill No Multiple Payment Option Payment Plan Clear" at bounding box center [587, 79] width 312 height 766
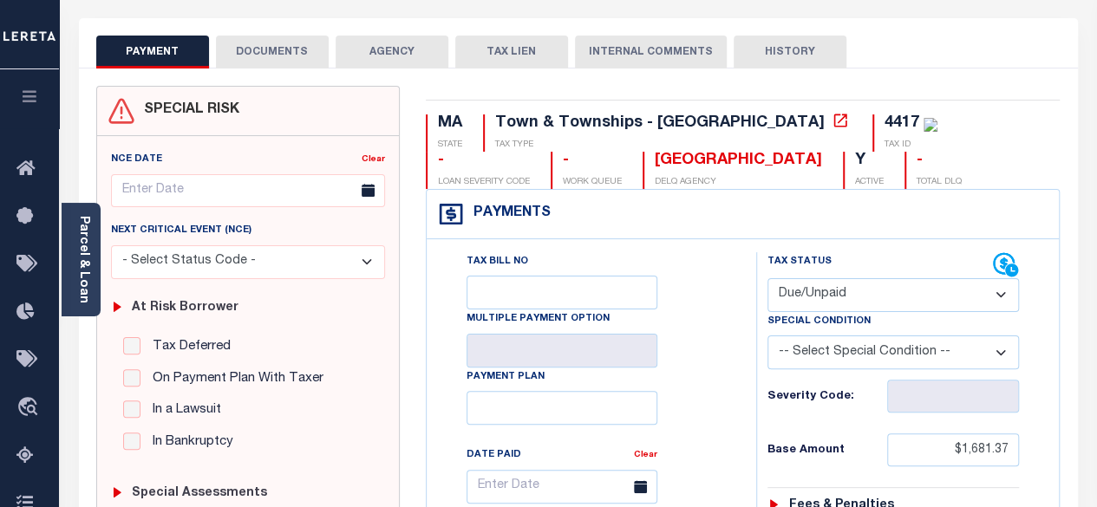
scroll to position [0, 0]
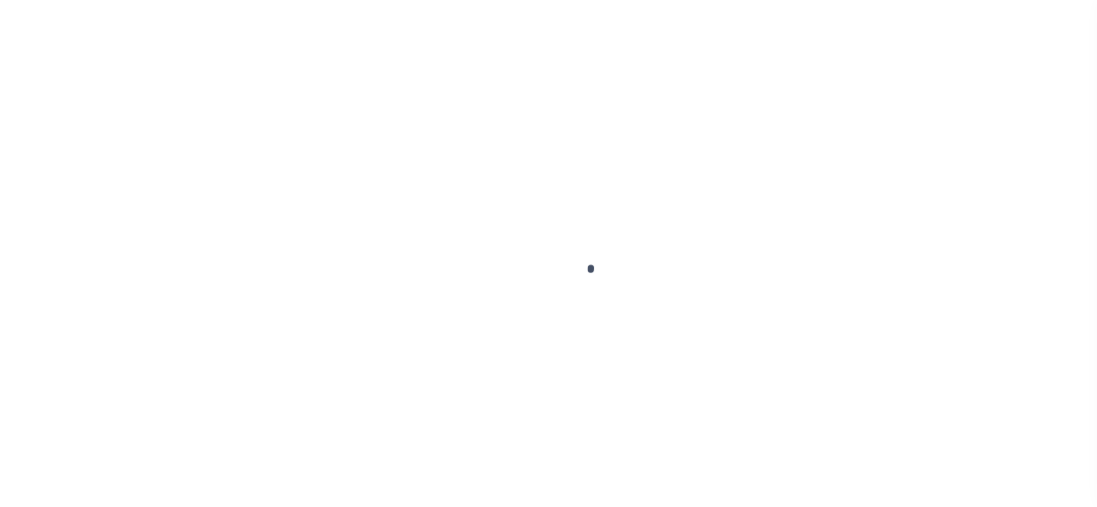
select select "OP2"
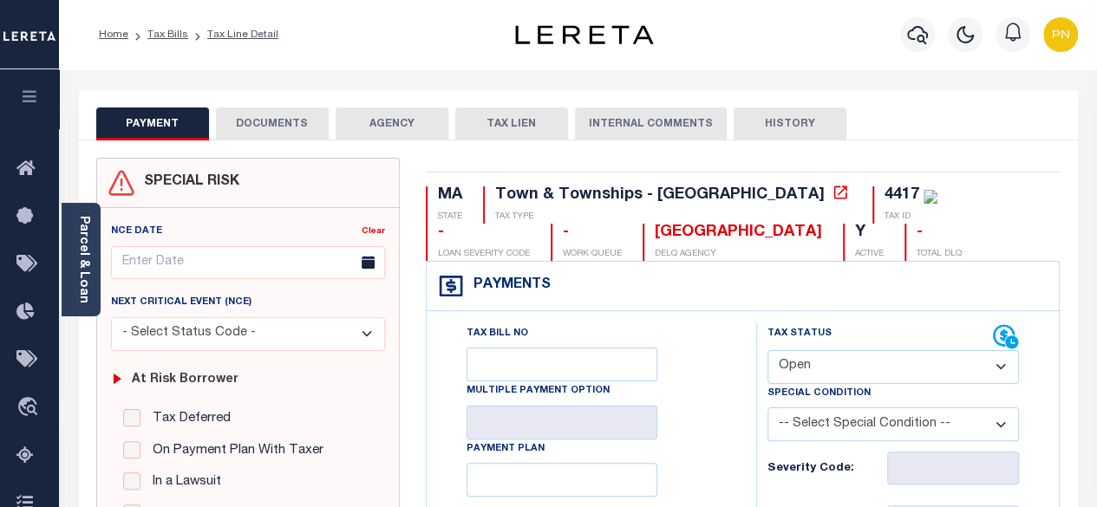
drag, startPoint x: 92, startPoint y: 249, endPoint x: 94, endPoint y: 238, distance: 10.5
click at [92, 249] on div "Parcel & Loan" at bounding box center [81, 260] width 39 height 114
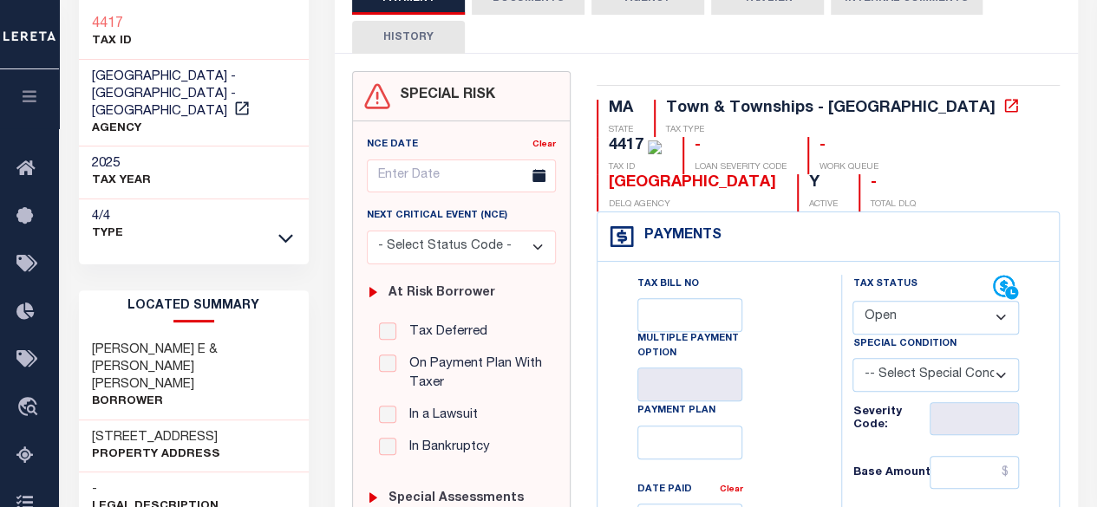
scroll to position [173, 0]
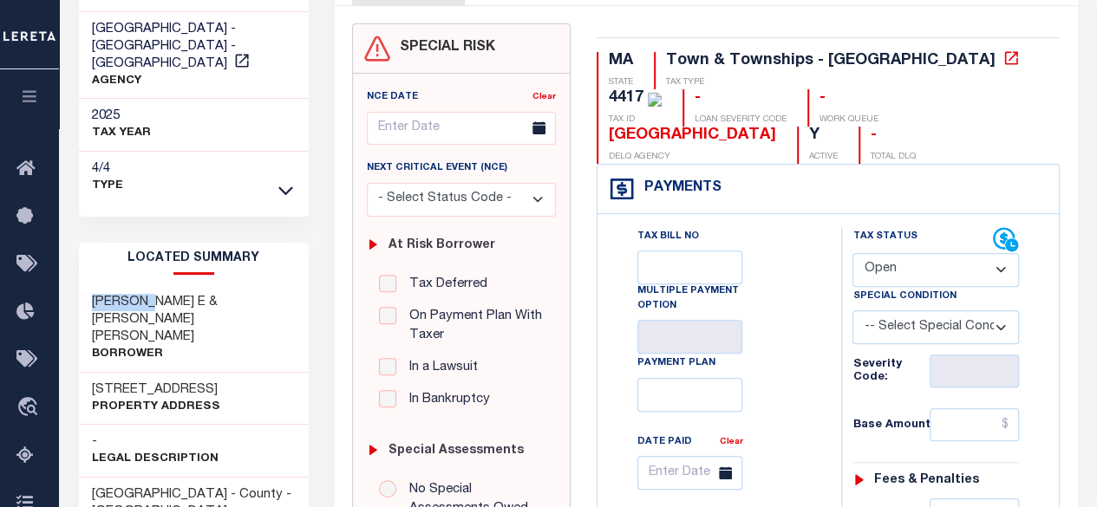
drag, startPoint x: 156, startPoint y: 284, endPoint x: 87, endPoint y: 284, distance: 69.4
click at [87, 285] on div "[PERSON_NAME] E & [PERSON_NAME] [PERSON_NAME] Borrower" at bounding box center [194, 329] width 231 height 88
copy h3 "[PERSON_NAME]"
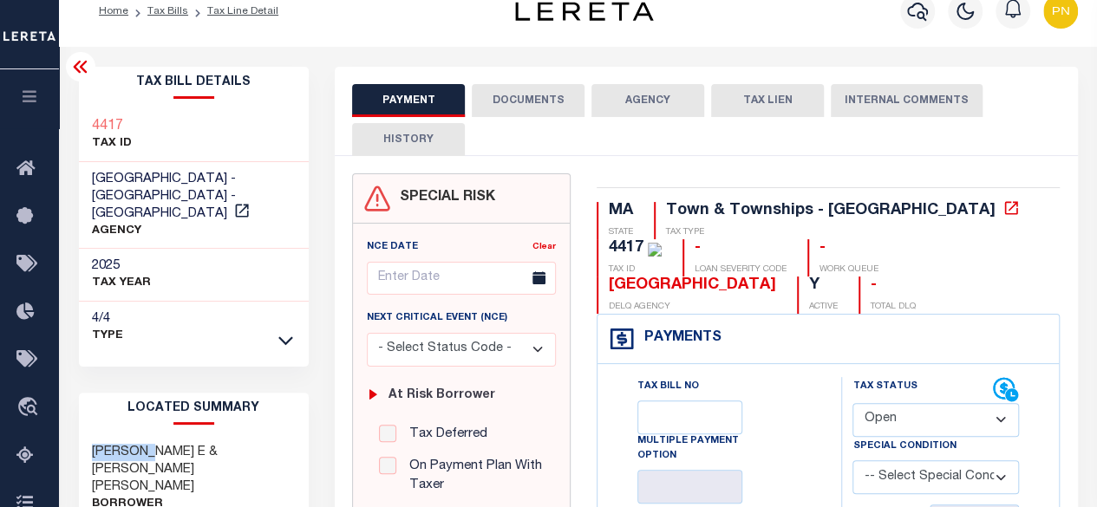
scroll to position [0, 0]
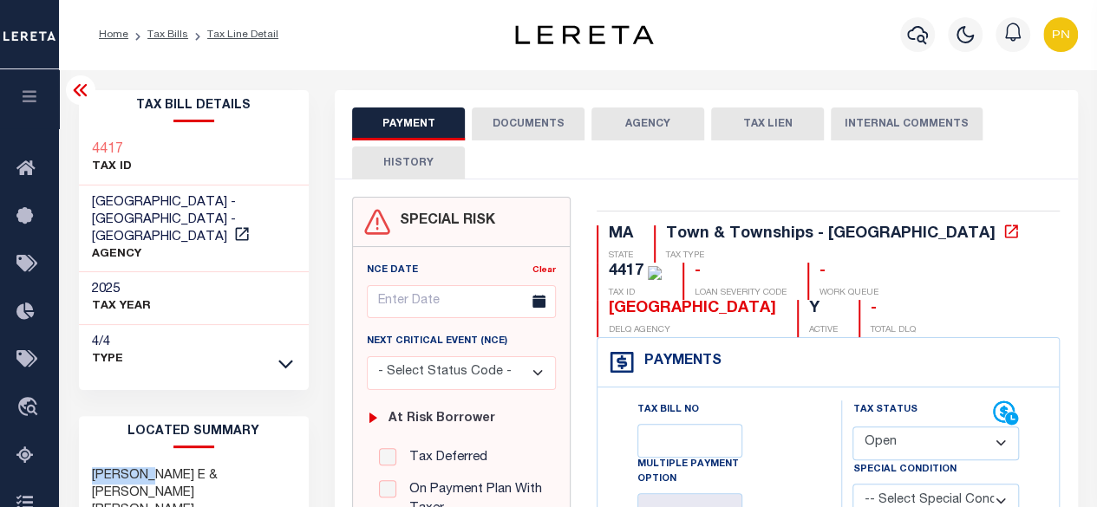
click at [82, 99] on icon at bounding box center [80, 90] width 21 height 21
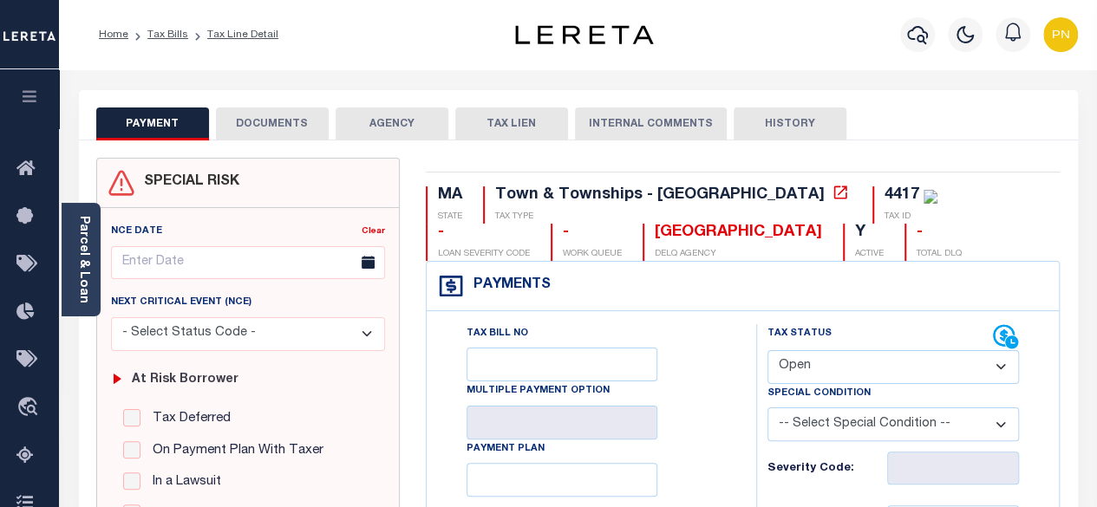
click at [280, 121] on button "DOCUMENTS" at bounding box center [272, 124] width 113 height 33
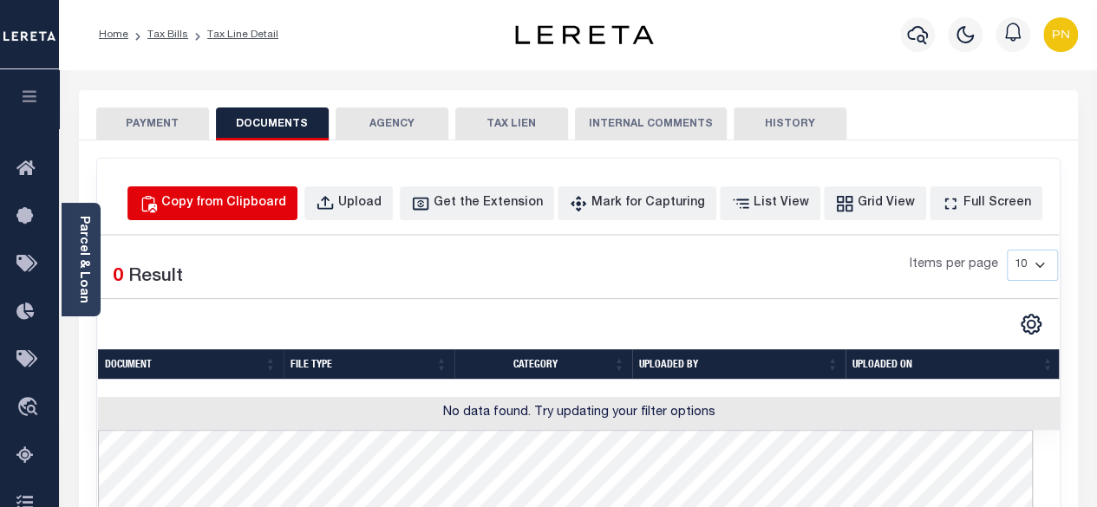
click at [246, 194] on div "Copy from Clipboard" at bounding box center [223, 203] width 125 height 19
select select "POP"
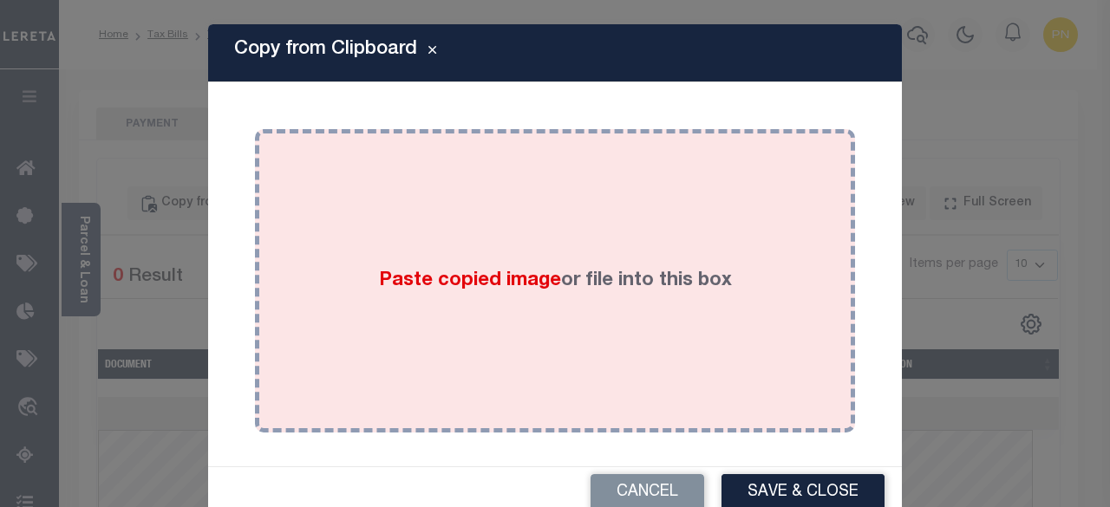
click at [392, 238] on div "Paste copied image or file into this box" at bounding box center [555, 281] width 574 height 278
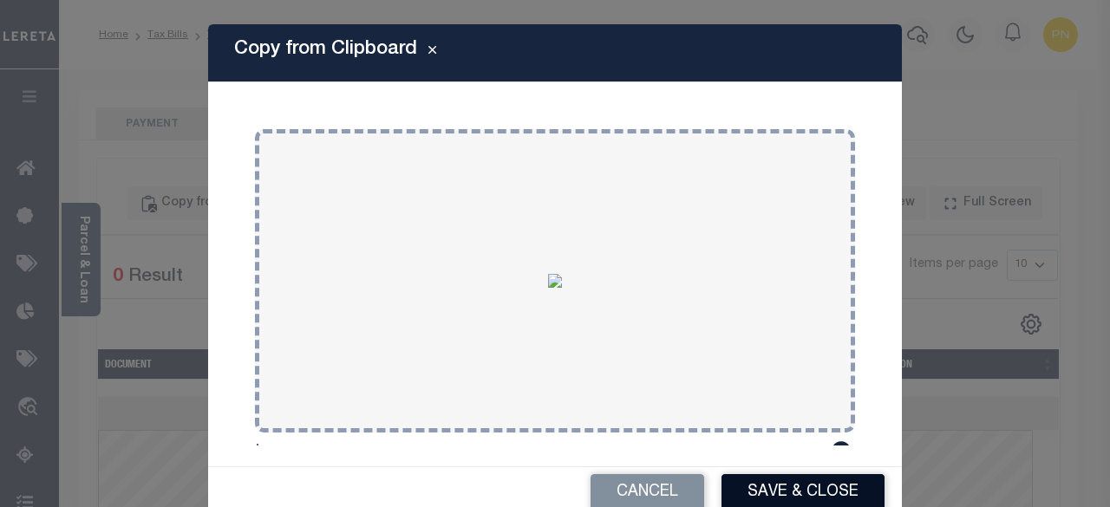
click at [794, 487] on button "Save & Close" at bounding box center [803, 492] width 163 height 37
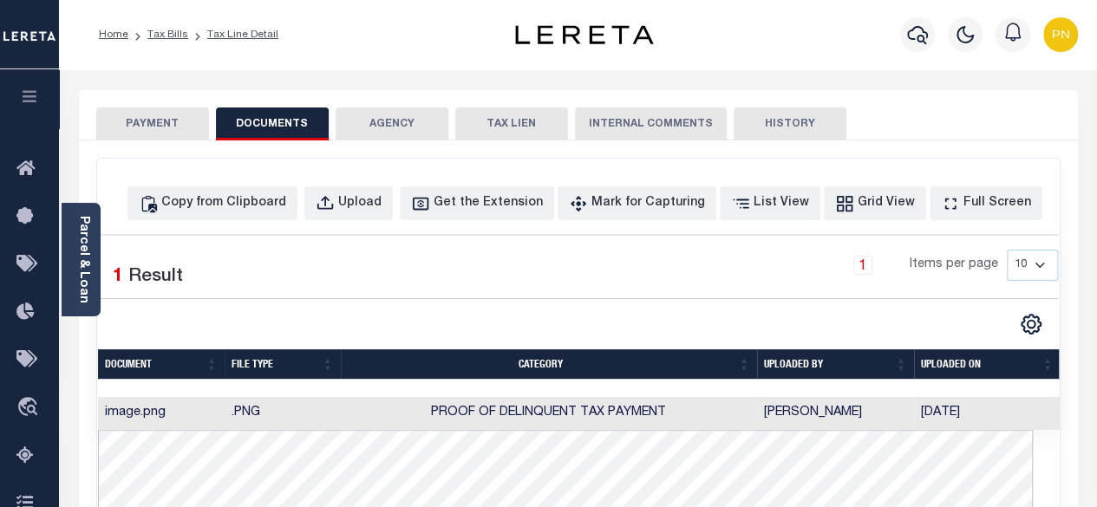
click at [173, 122] on button "PAYMENT" at bounding box center [152, 124] width 113 height 33
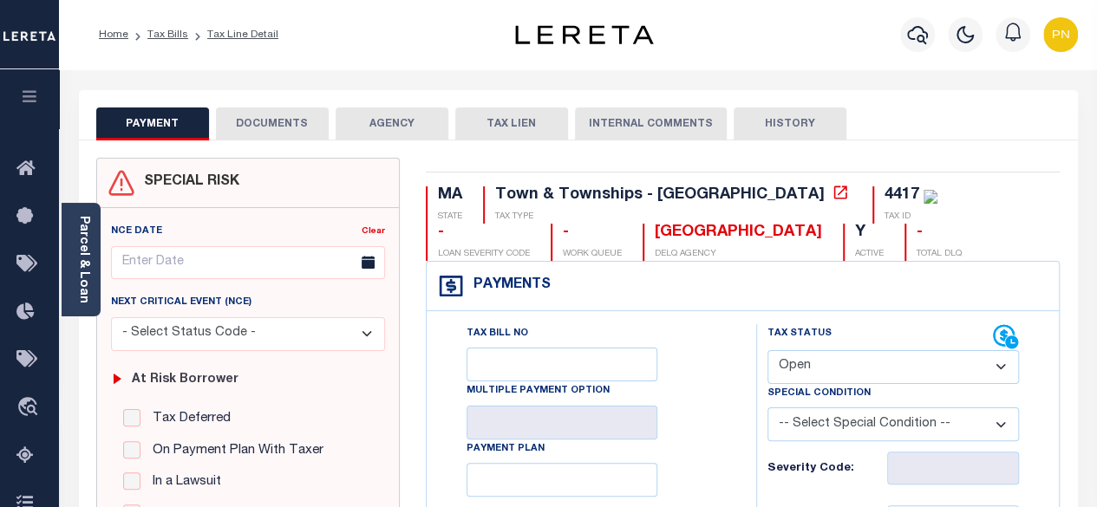
scroll to position [87, 0]
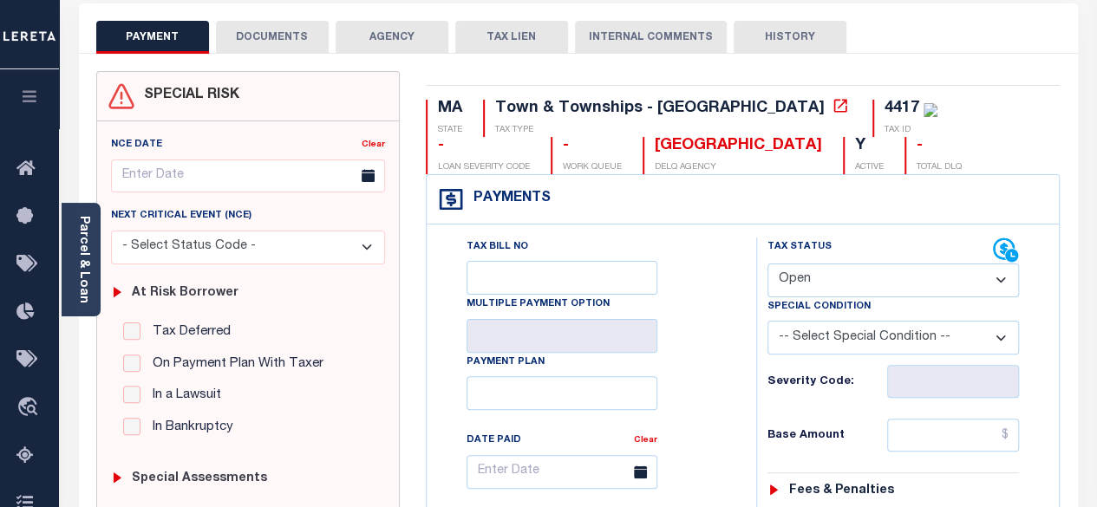
click at [859, 277] on select "- Select Status Code - Open Due/Unpaid Paid Incomplete No Tax Due Internal Refu…" at bounding box center [893, 281] width 252 height 34
select select "PYD"
click at [767, 264] on select "- Select Status Code - Open Due/Unpaid Paid Incomplete No Tax Due Internal Refu…" at bounding box center [893, 281] width 252 height 34
type input "[DATE]"
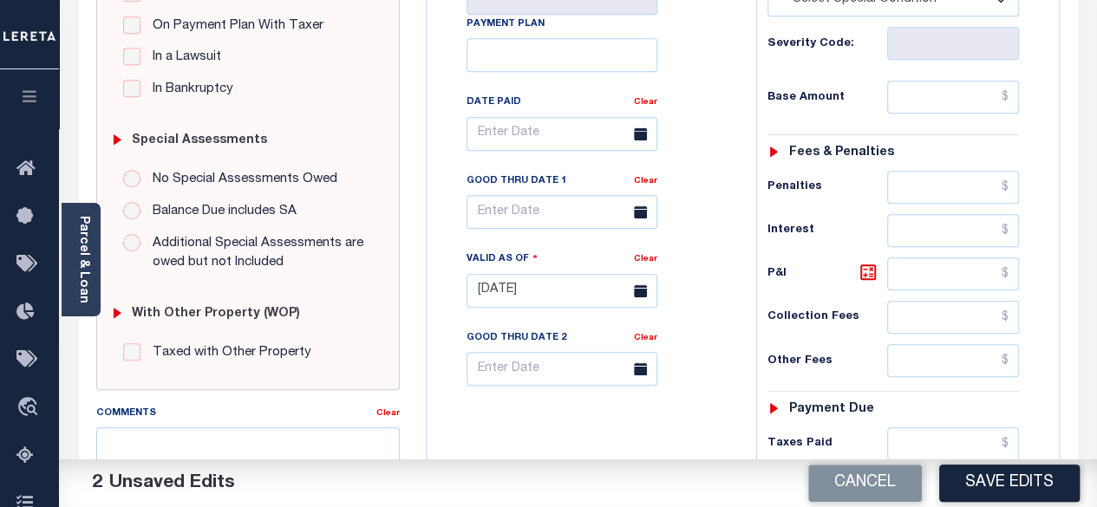
scroll to position [434, 0]
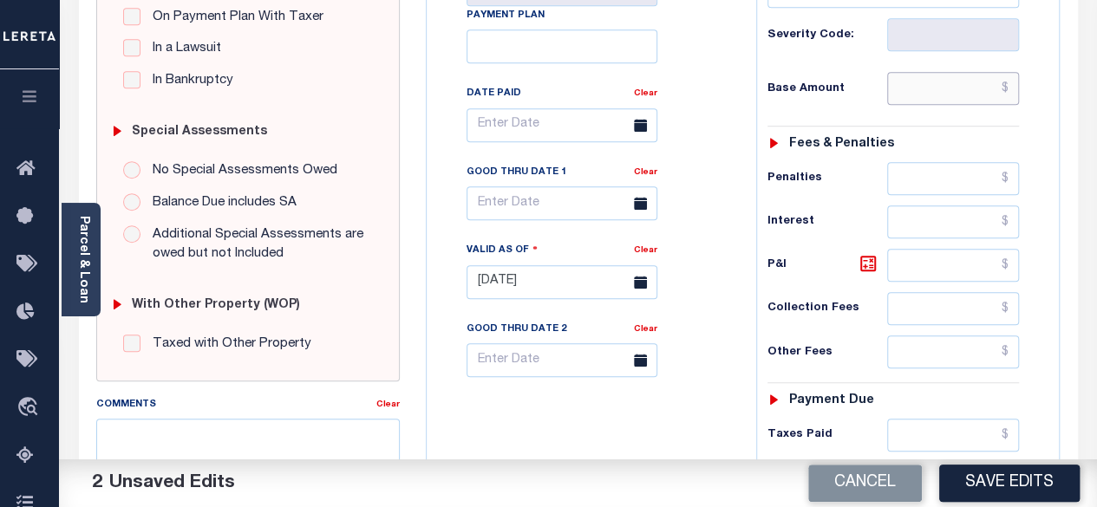
click at [1011, 90] on input "text" at bounding box center [953, 88] width 132 height 33
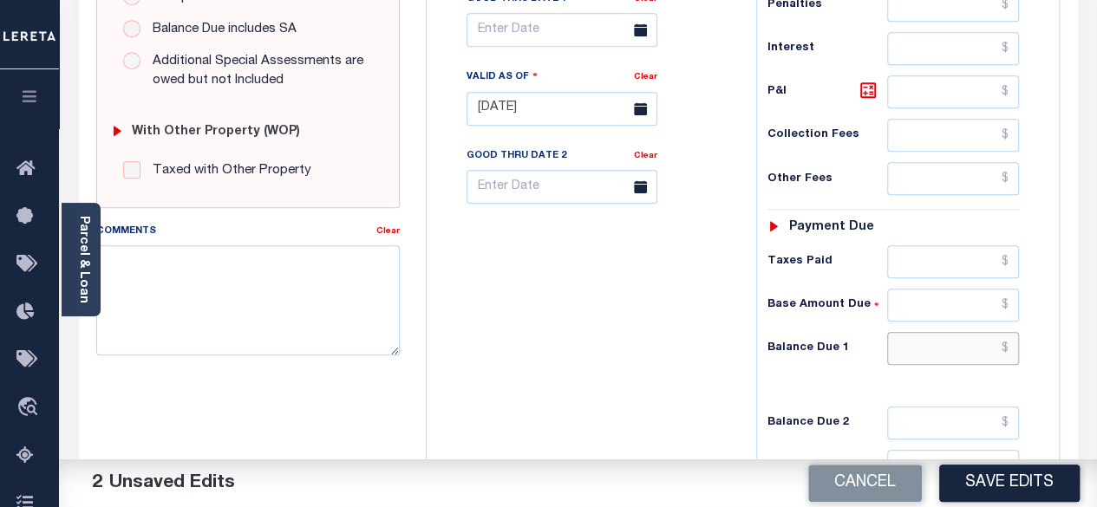
type input "$0.00"
click at [1006, 343] on input "text" at bounding box center [953, 348] width 132 height 33
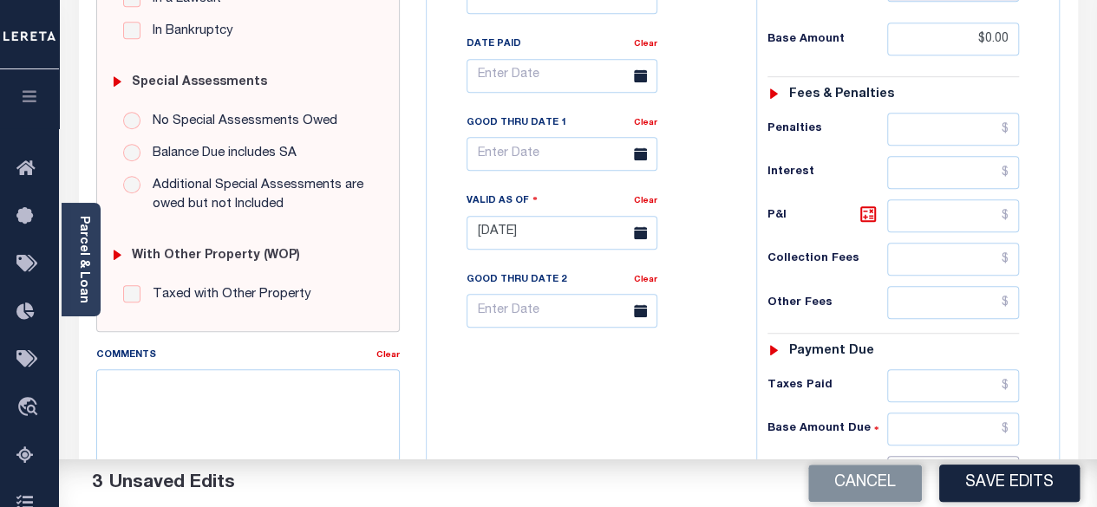
scroll to position [434, 0]
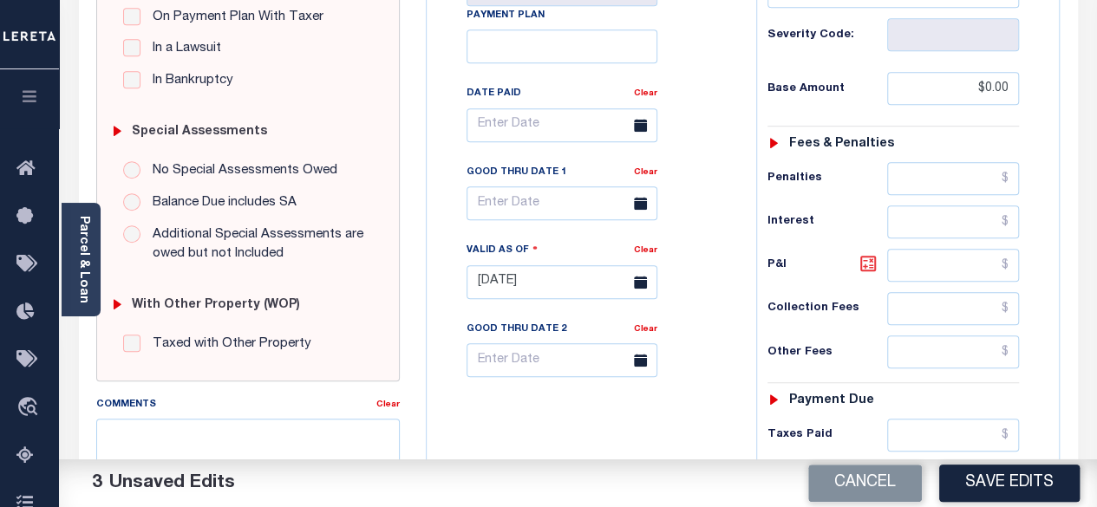
type input "$0"
click at [860, 264] on icon at bounding box center [868, 264] width 16 height 16
type input "$0.00"
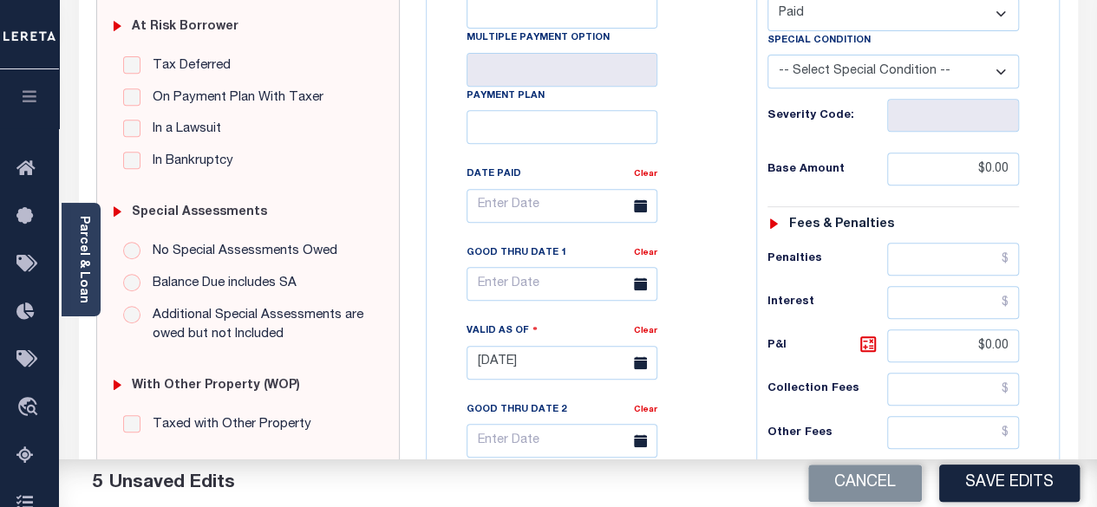
scroll to position [260, 0]
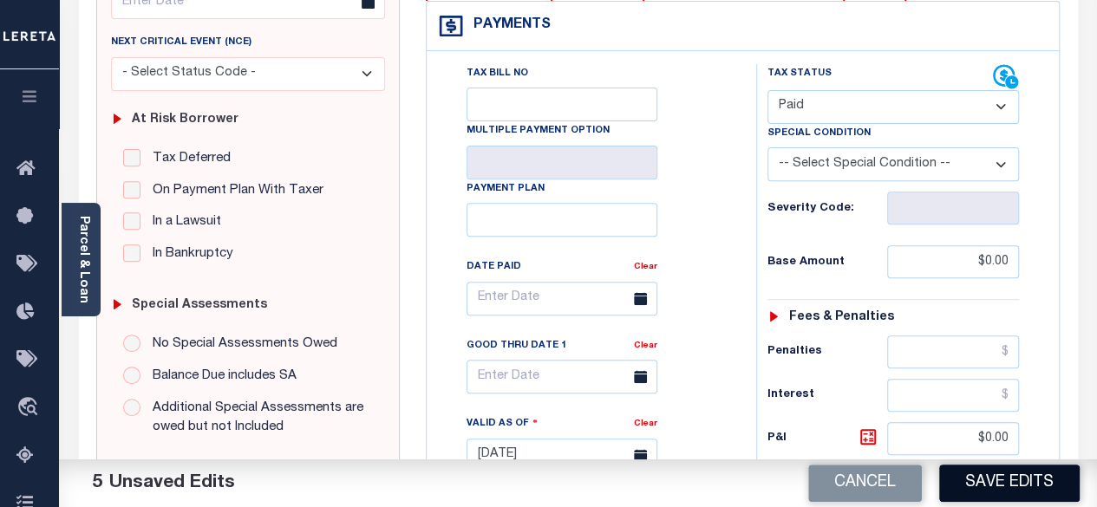
click at [997, 487] on button "Save Edits" at bounding box center [1009, 483] width 140 height 37
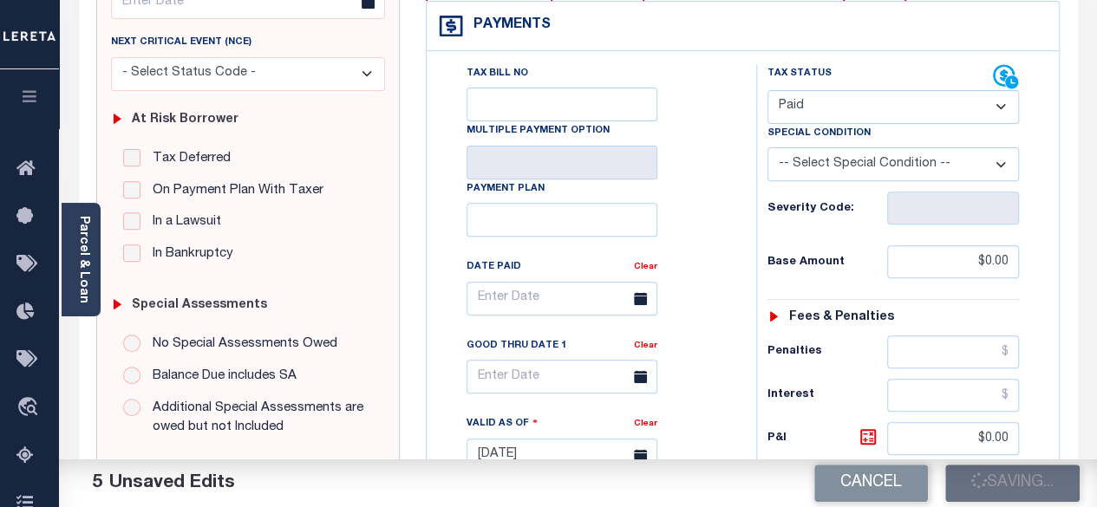
checkbox input "false"
type input "$0"
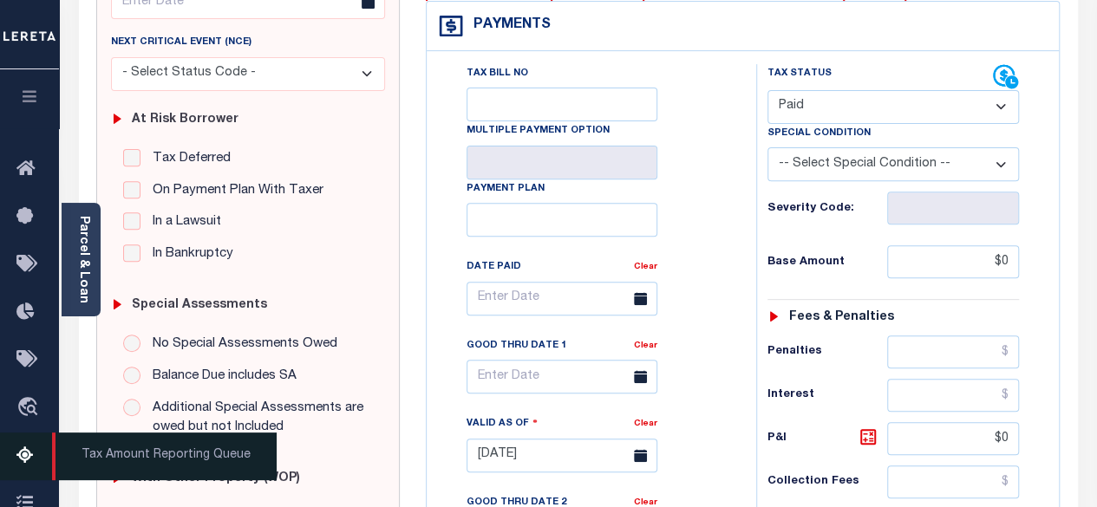
click at [25, 453] on icon at bounding box center [30, 457] width 28 height 22
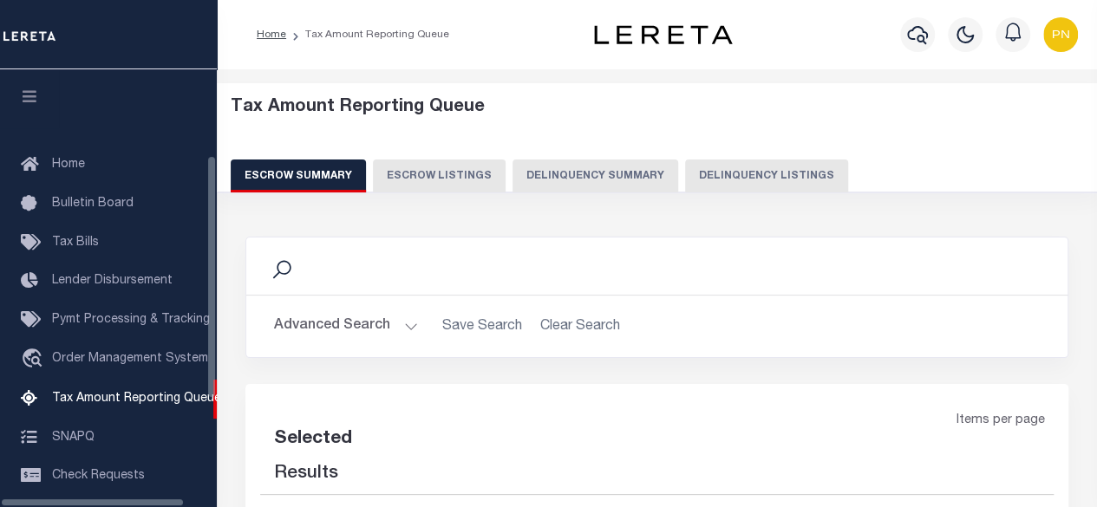
click at [772, 162] on button "Delinquency Listings" at bounding box center [766, 176] width 163 height 33
click at [773, 169] on button "Delinquency Listings" at bounding box center [766, 176] width 163 height 33
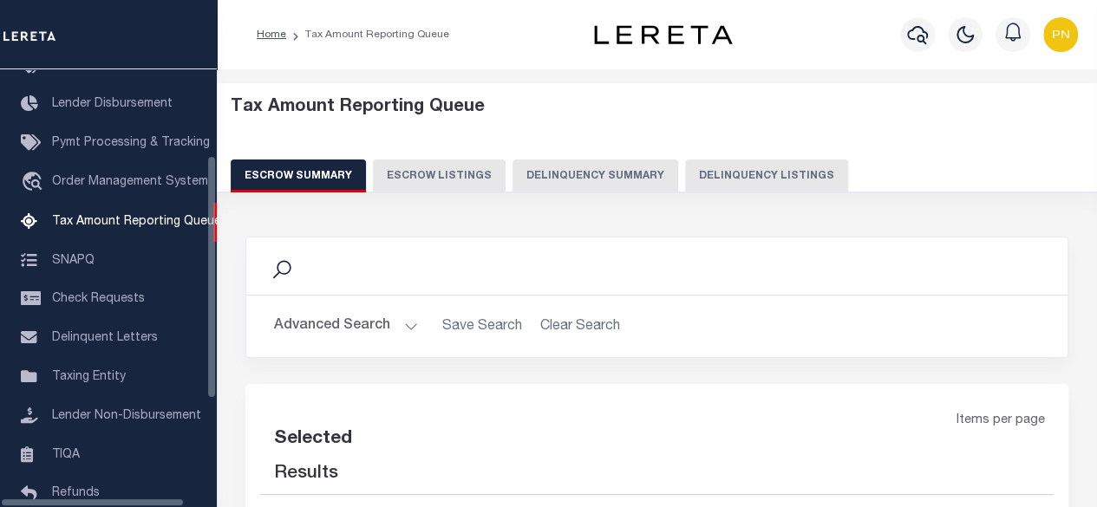
select select
select select "100"
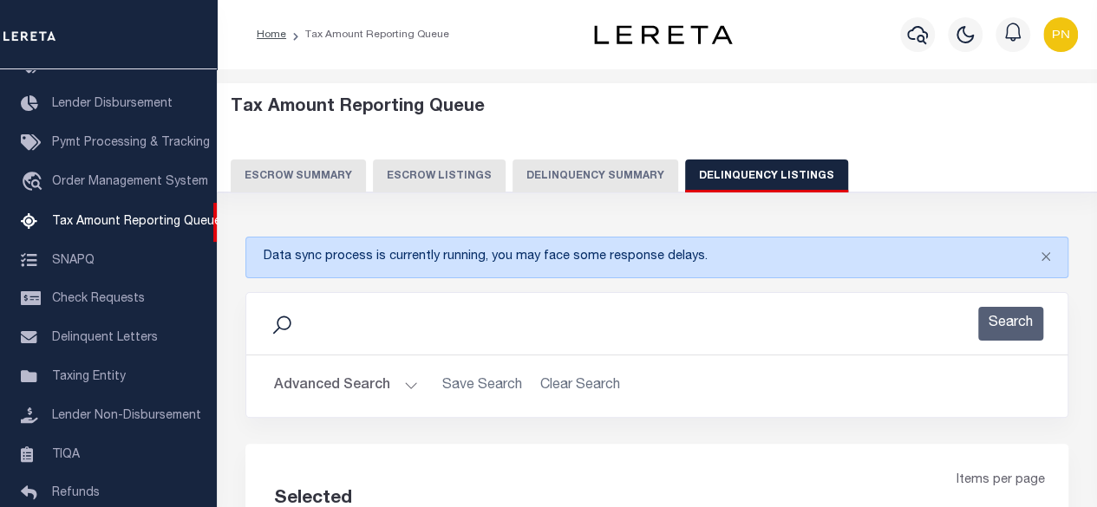
scroll to position [173, 0]
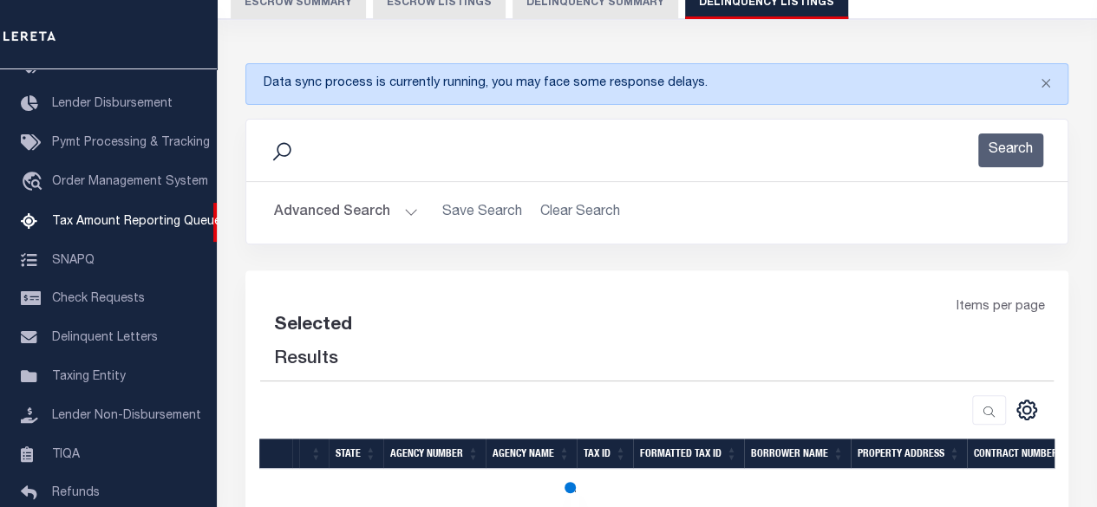
select select "100"
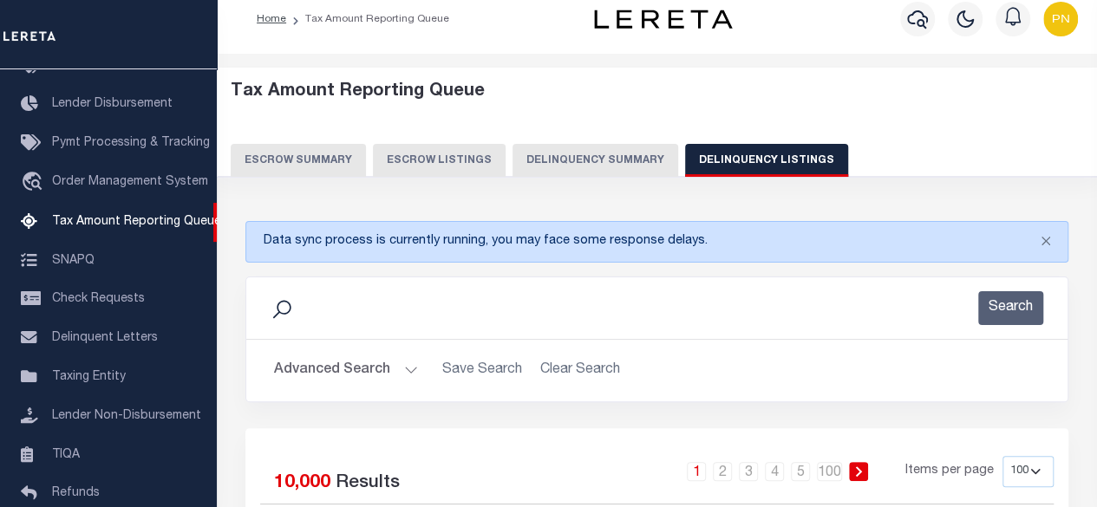
scroll to position [0, 0]
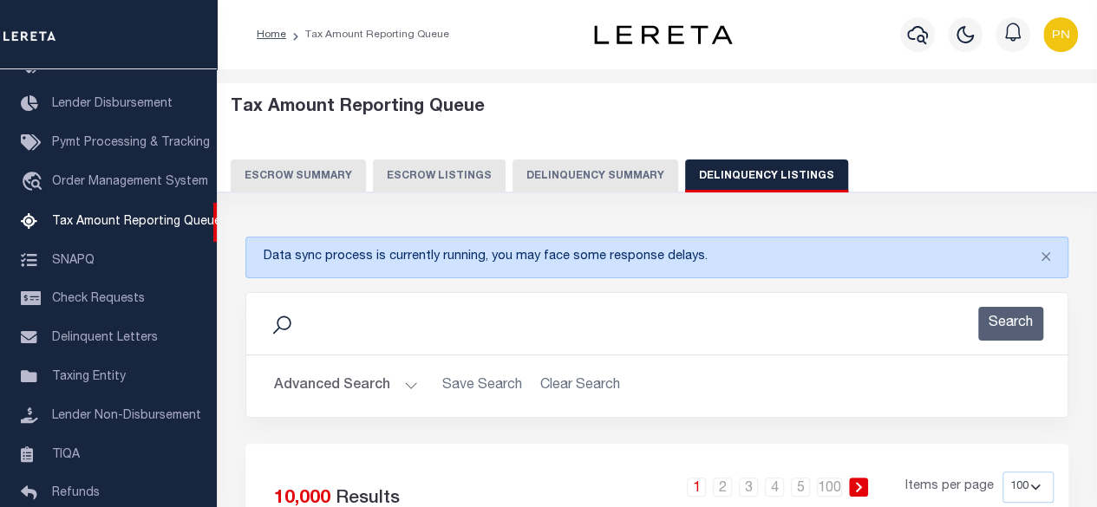
click at [345, 376] on button "Advanced Search" at bounding box center [346, 386] width 144 height 34
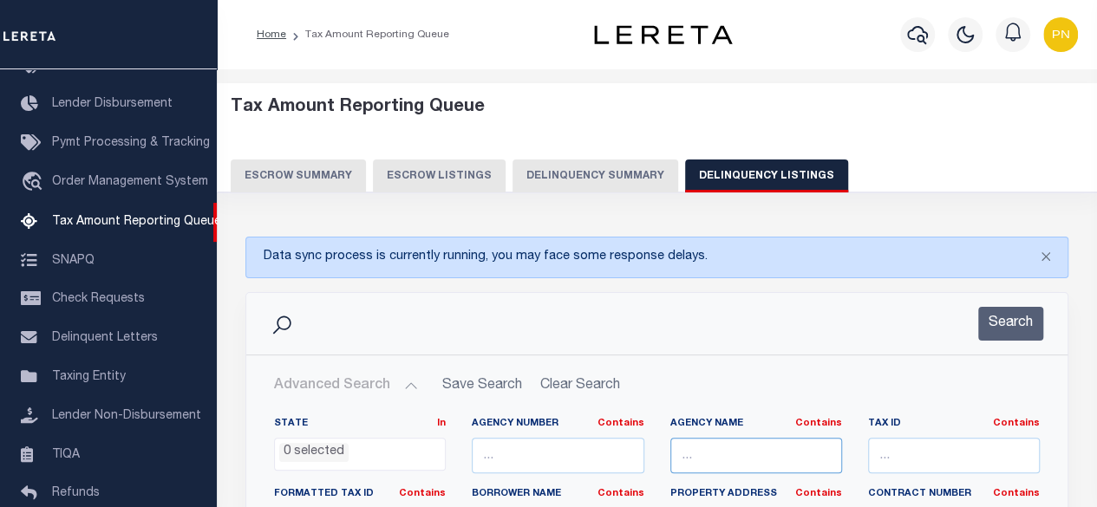
click at [763, 460] on input "text" at bounding box center [756, 456] width 172 height 36
paste input "[GEOGRAPHIC_DATA]"
type input "[GEOGRAPHIC_DATA]"
click at [918, 455] on input "text" at bounding box center [954, 456] width 172 height 36
paste input "4620"
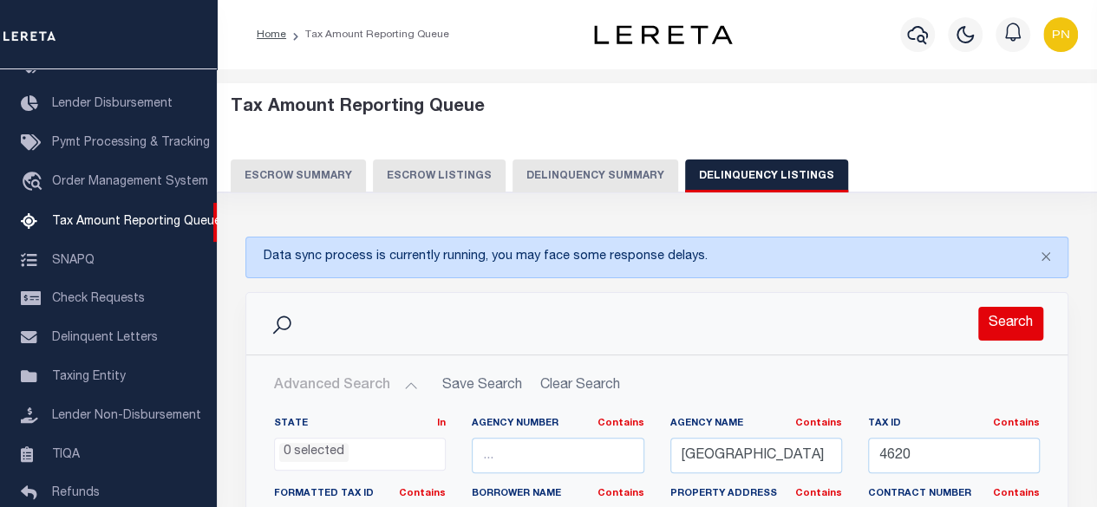
click at [1016, 310] on button "Search" at bounding box center [1010, 324] width 65 height 34
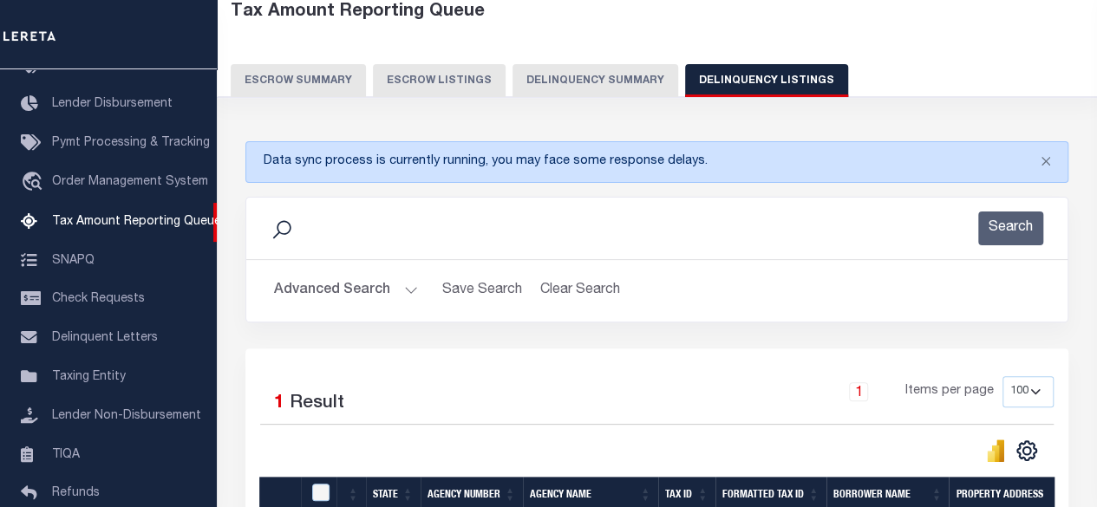
scroll to position [173, 0]
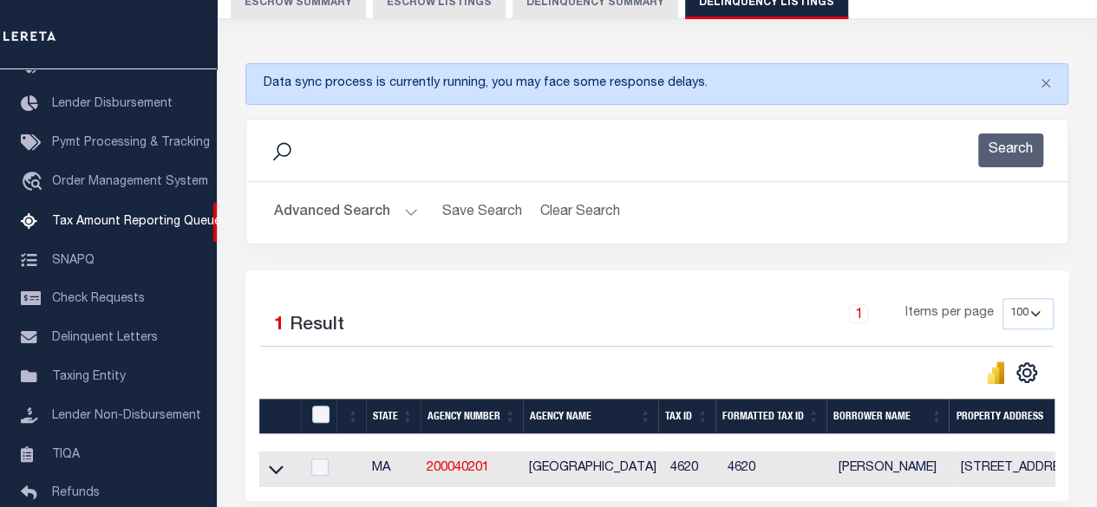
drag, startPoint x: 371, startPoint y: 212, endPoint x: 382, endPoint y: 226, distance: 18.0
click at [371, 212] on button "Advanced Search" at bounding box center [346, 213] width 144 height 34
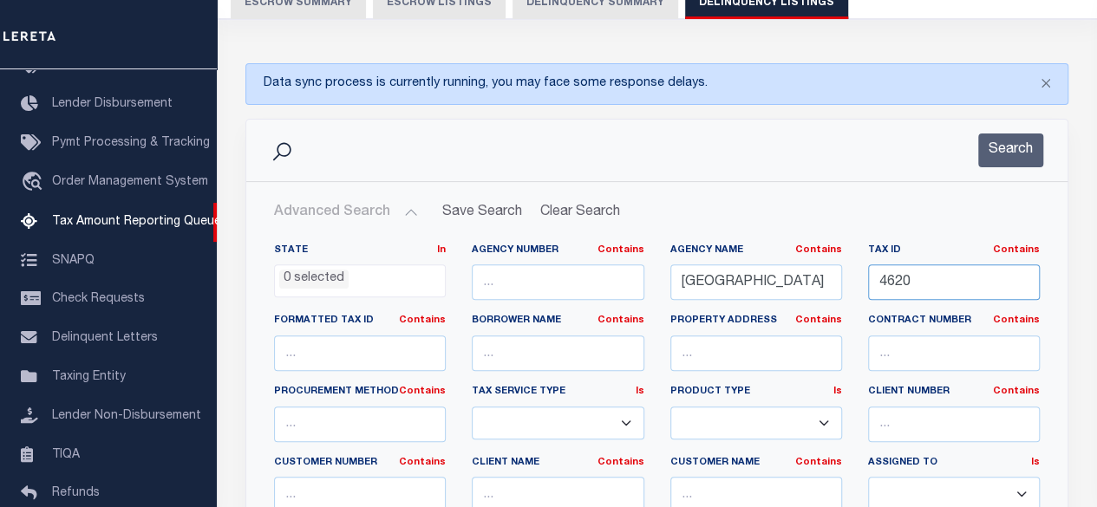
drag, startPoint x: 884, startPoint y: 291, endPoint x: 798, endPoint y: 291, distance: 85.9
click at [798, 291] on div "State In In AK AL AR AZ CA CO CT DC DE FL GA GU HI IA ID IL IN KS KY LA MA MD M…" at bounding box center [657, 421] width 792 height 354
paste input "417"
type input "4417"
click at [1014, 153] on button "Search" at bounding box center [1010, 151] width 65 height 34
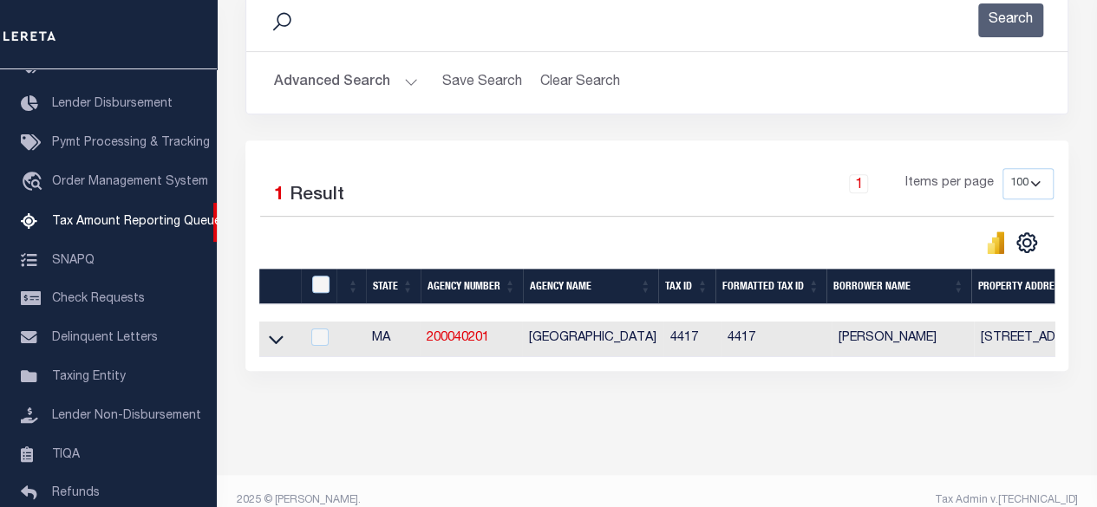
scroll to position [334, 0]
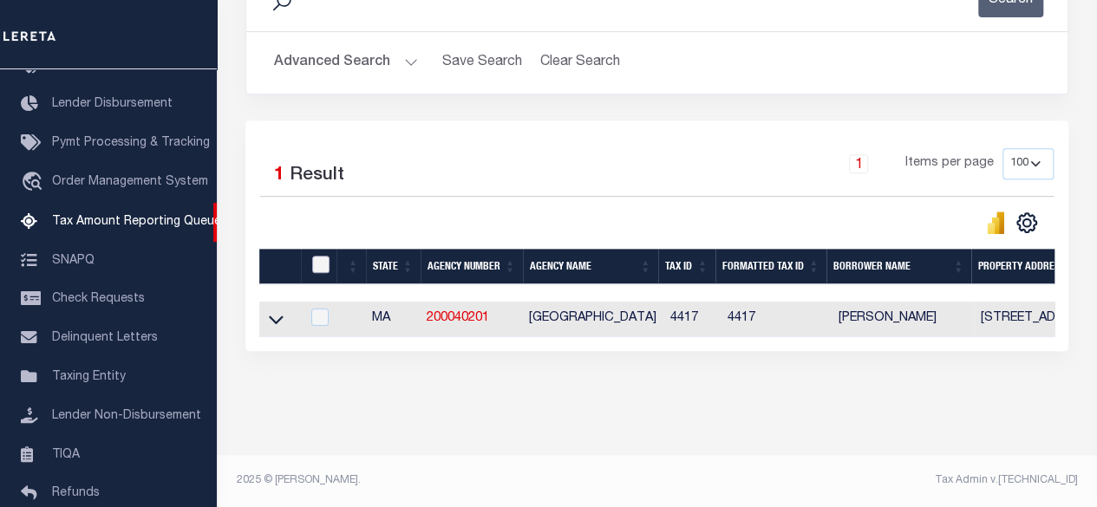
click at [320, 258] on input "checkbox" at bounding box center [320, 264] width 17 height 17
checkbox input "true"
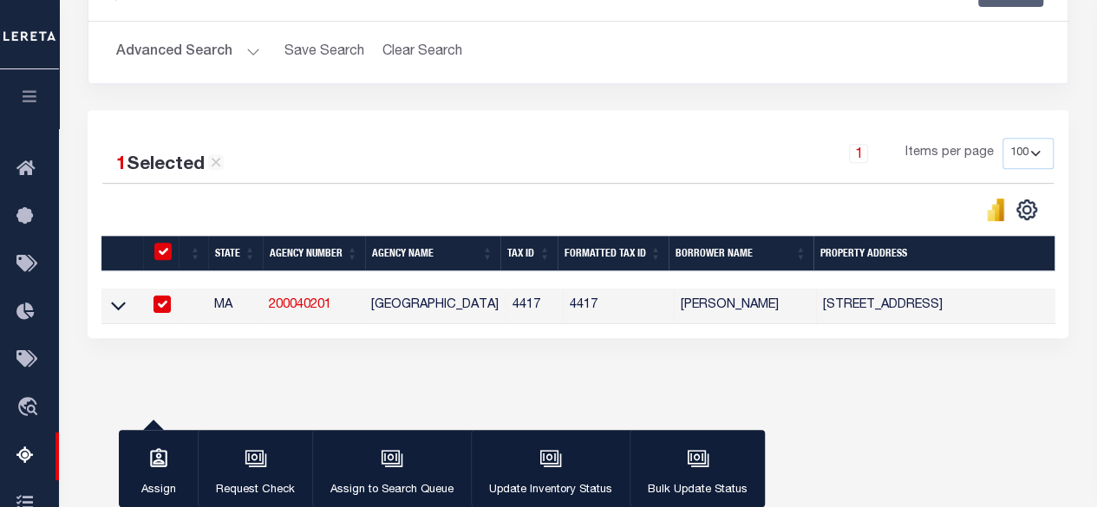
scroll to position [331, 0]
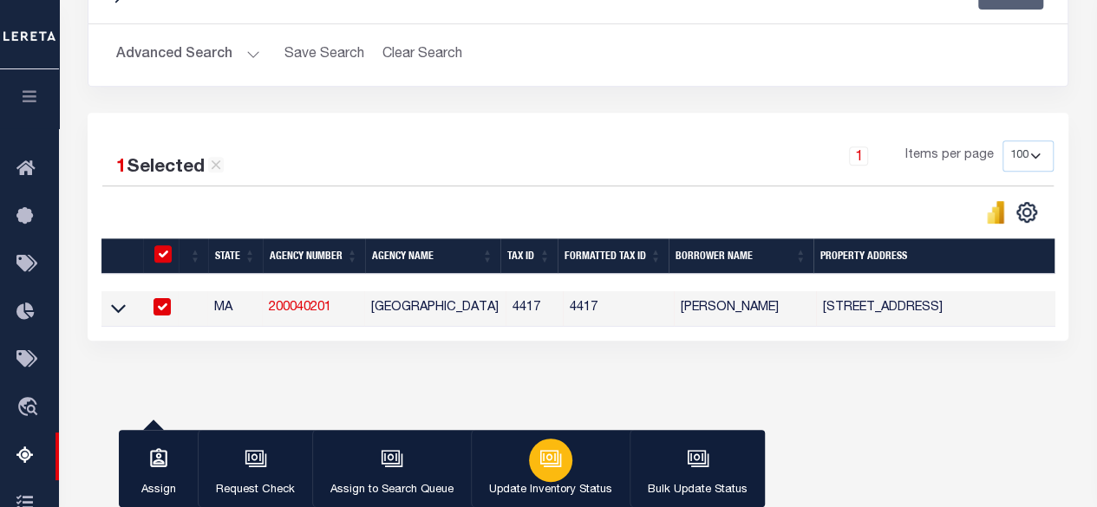
click at [525, 459] on button "Update Inventory Status" at bounding box center [550, 469] width 159 height 78
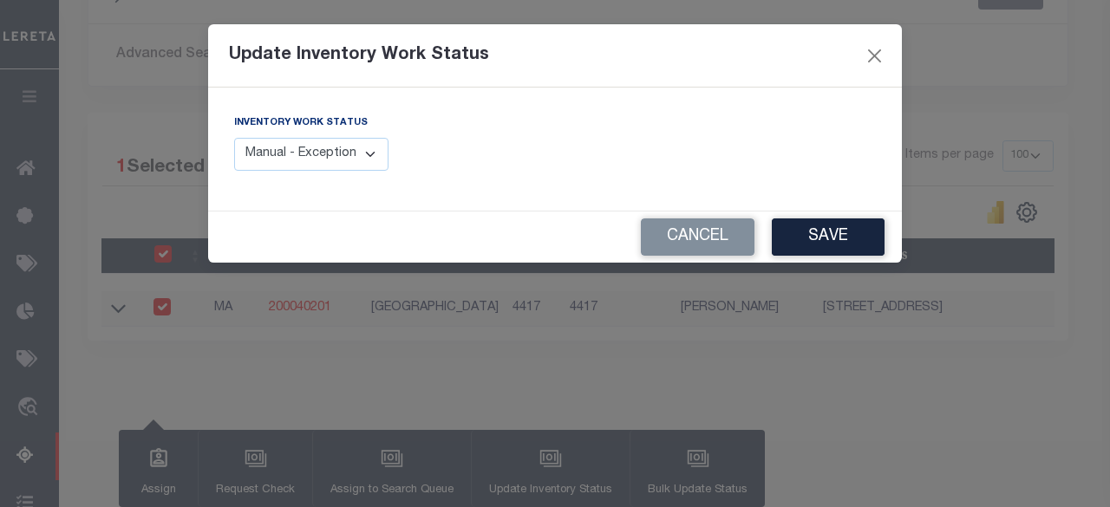
click at [357, 145] on select "Manual - Exception Pended - Awaiting Search Late Add Exception Completed" at bounding box center [311, 155] width 154 height 34
click at [234, 138] on select "Manual - Exception Pended - Awaiting Search Late Add Exception Completed" at bounding box center [311, 155] width 154 height 34
click at [854, 245] on button "Save" at bounding box center [828, 237] width 113 height 37
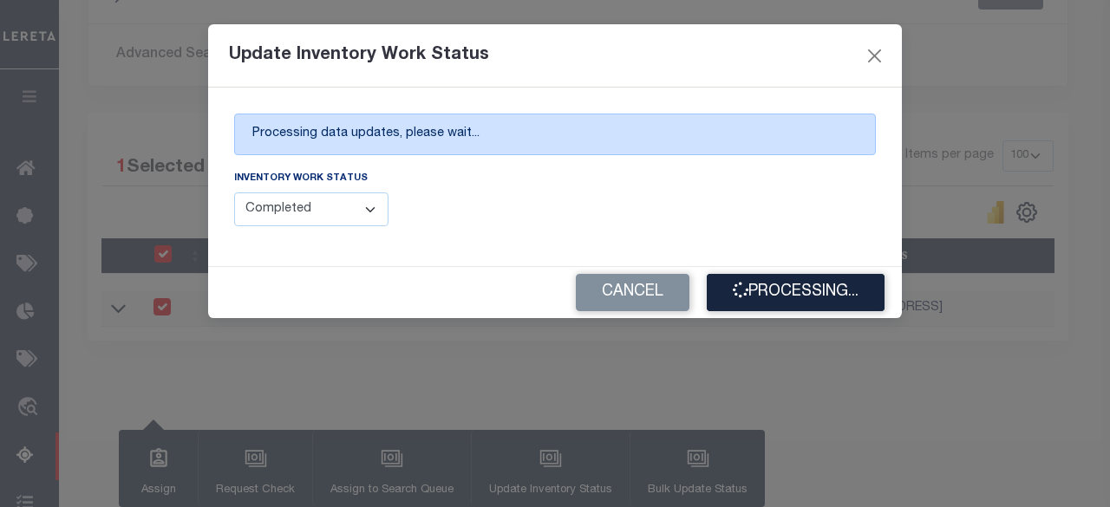
click at [573, 185] on div "Inventory Work Status Manual - Exception Pended - Awaiting Search Late Add Exce…" at bounding box center [555, 204] width 668 height 71
click at [776, 281] on button "Processing..." at bounding box center [796, 292] width 178 height 37
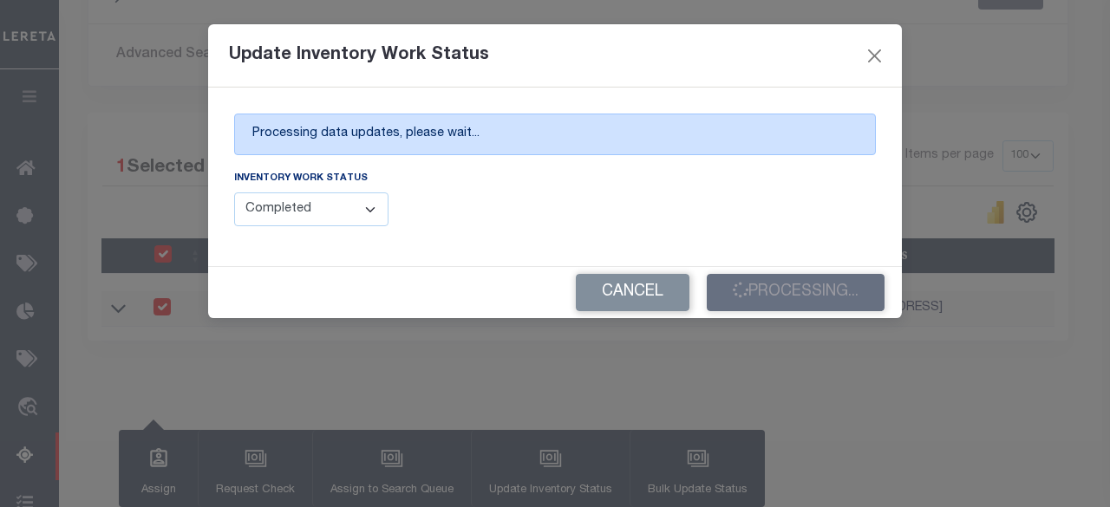
click at [816, 291] on div "Cancel Processing..." at bounding box center [555, 292] width 694 height 51
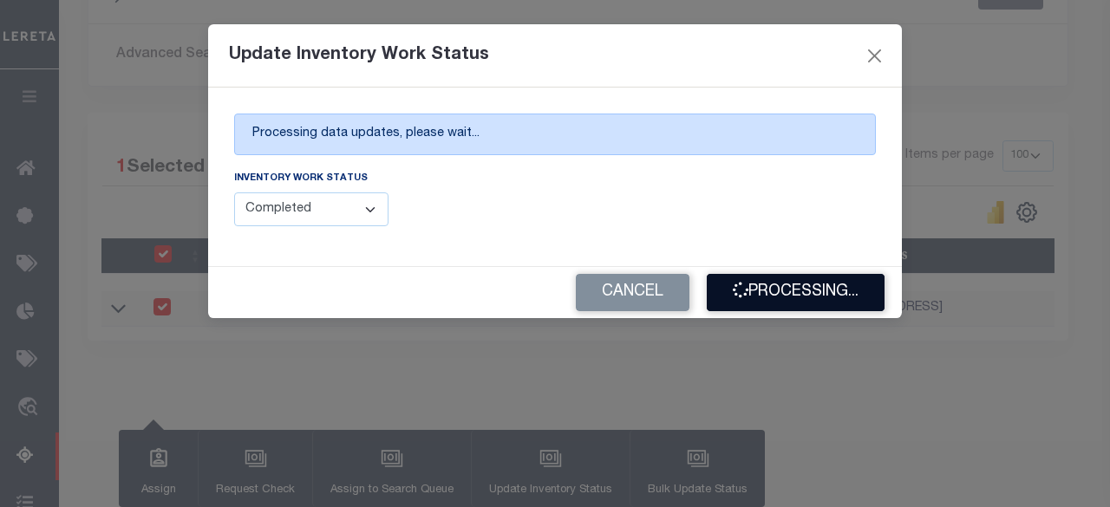
click at [824, 285] on button "Processing..." at bounding box center [796, 292] width 178 height 37
click at [874, 53] on button "Close" at bounding box center [875, 55] width 23 height 23
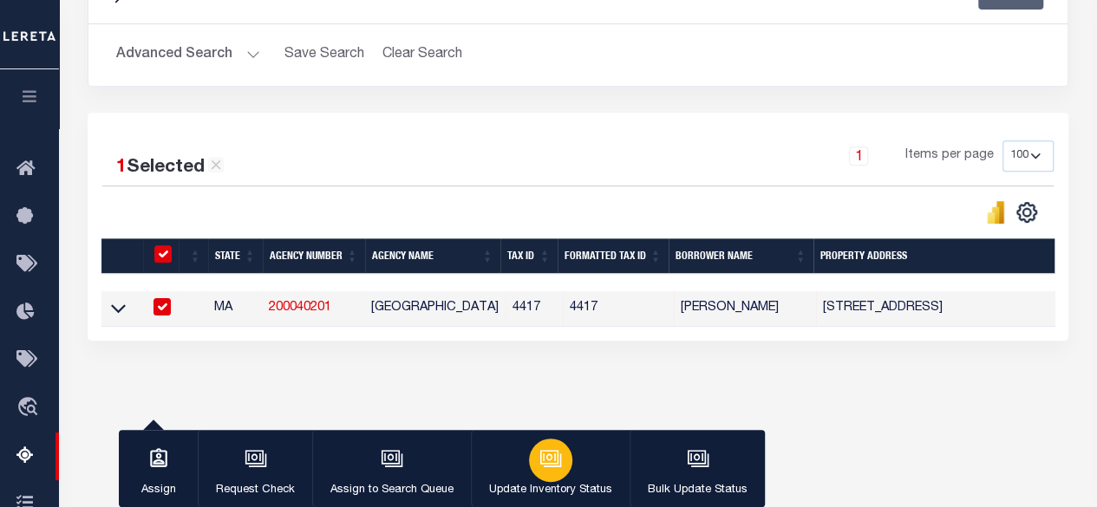
click at [542, 473] on div "button" at bounding box center [550, 460] width 43 height 43
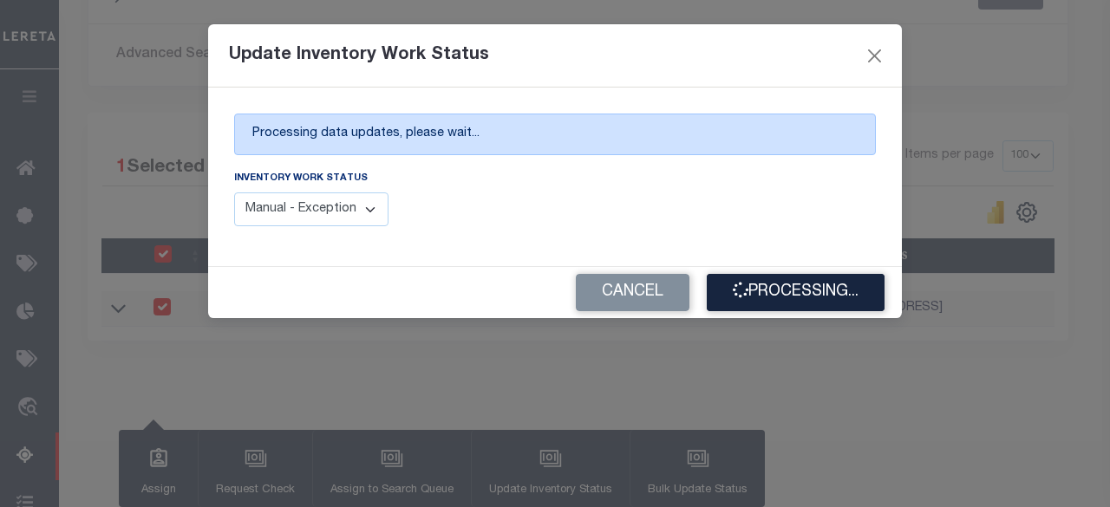
click at [350, 211] on select "Manual - Exception Pended - Awaiting Search Late Add Exception Completed" at bounding box center [311, 210] width 154 height 34
select select "4"
click at [234, 193] on select "Manual - Exception Pended - Awaiting Search Late Add Exception Completed" at bounding box center [311, 210] width 154 height 34
click at [761, 290] on button "Processing..." at bounding box center [796, 292] width 178 height 37
click at [874, 57] on button "Close" at bounding box center [875, 55] width 23 height 23
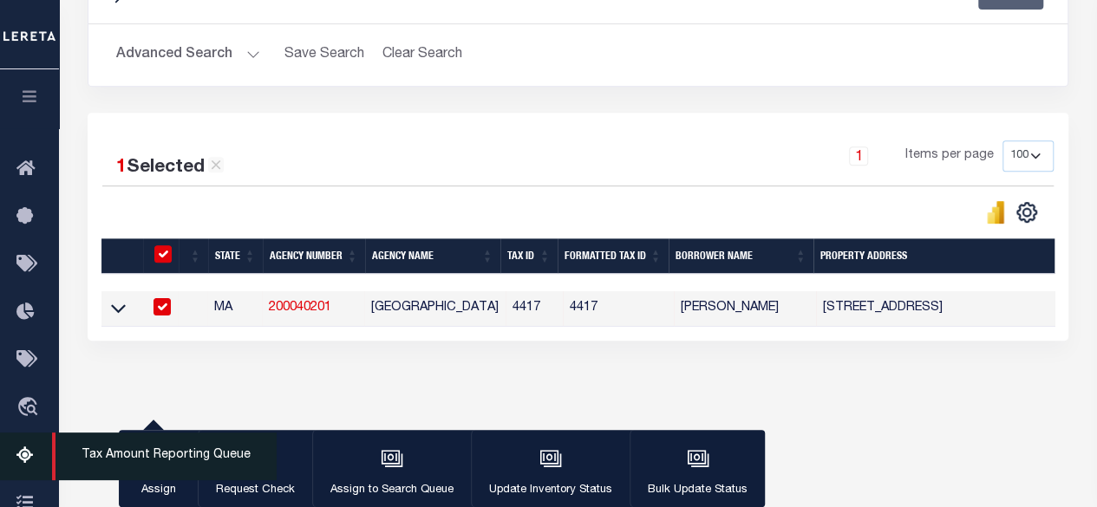
click at [35, 453] on icon at bounding box center [30, 457] width 28 height 22
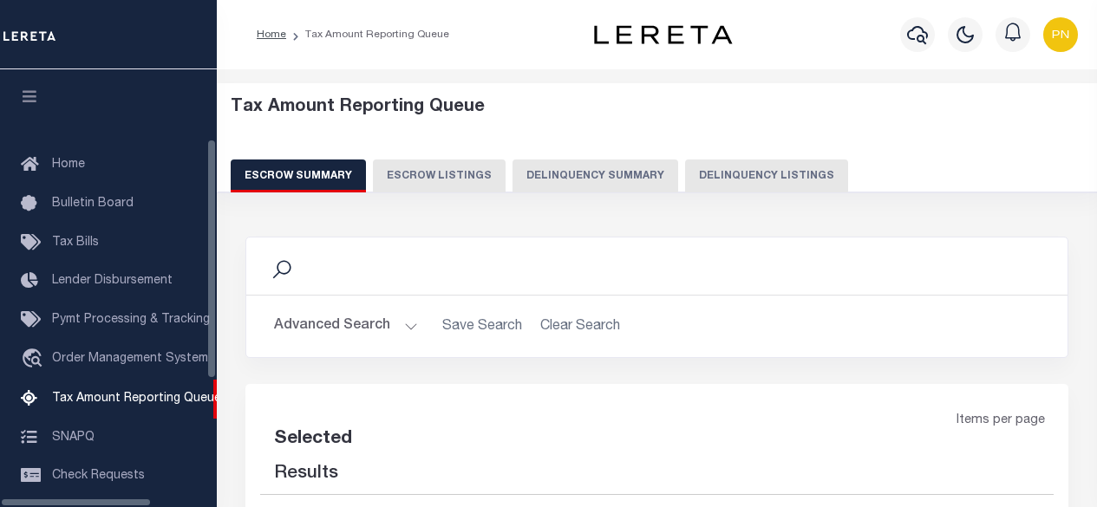
click at [706, 173] on button "Delinquency Listings" at bounding box center [766, 176] width 163 height 33
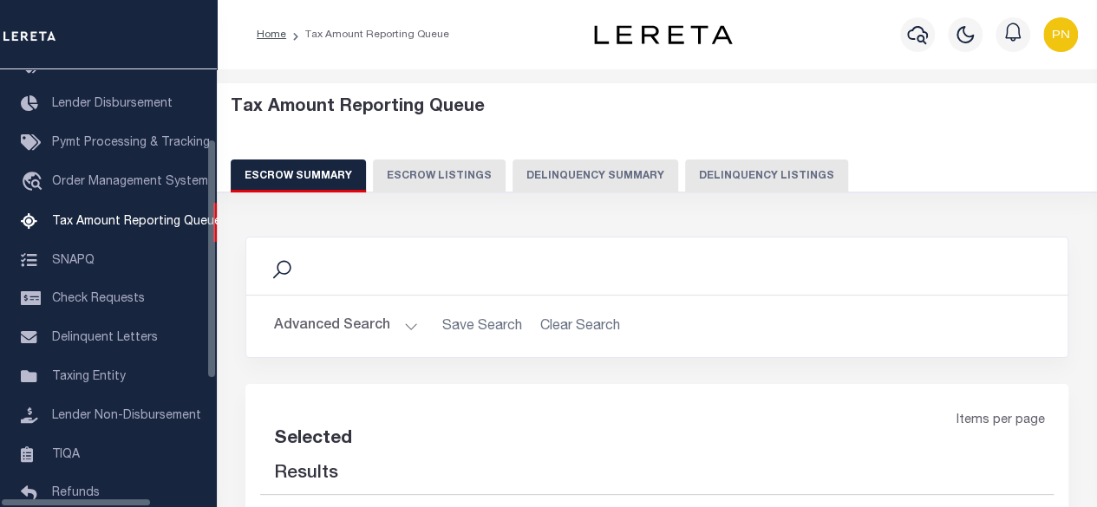
select select "100"
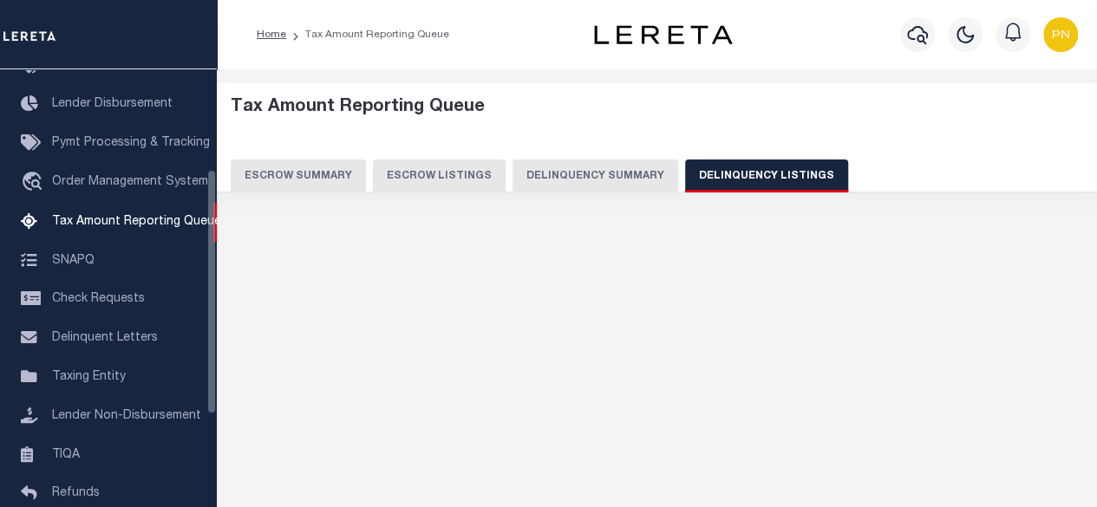
select select "100"
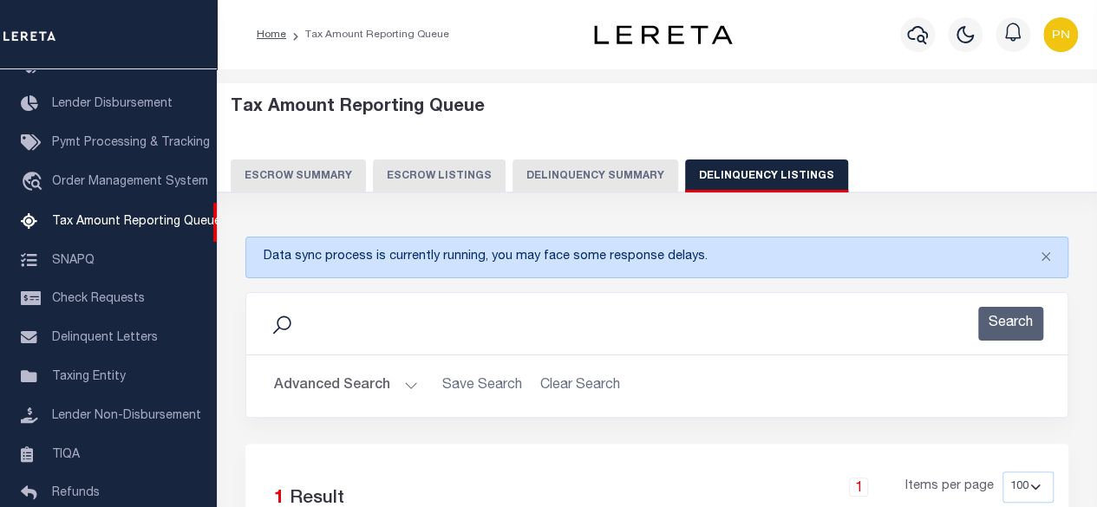
click at [394, 384] on button "Advanced Search" at bounding box center [346, 386] width 144 height 34
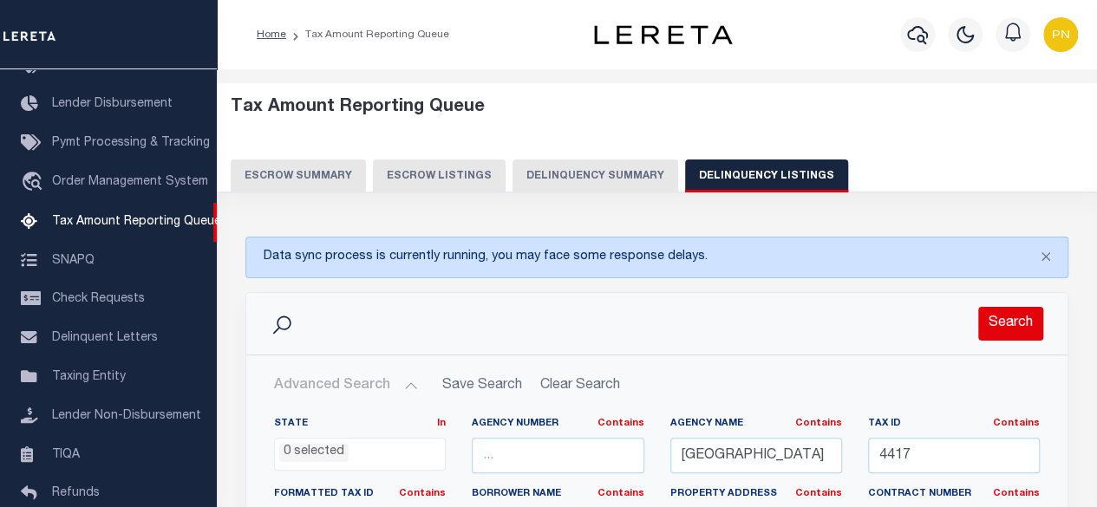
click at [1022, 323] on button "Search" at bounding box center [1010, 324] width 65 height 34
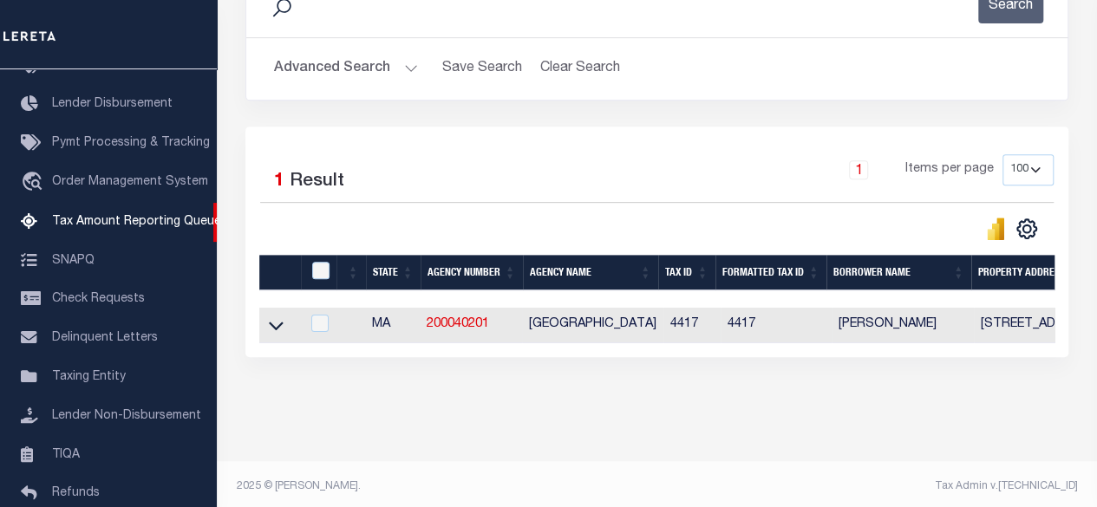
scroll to position [334, 0]
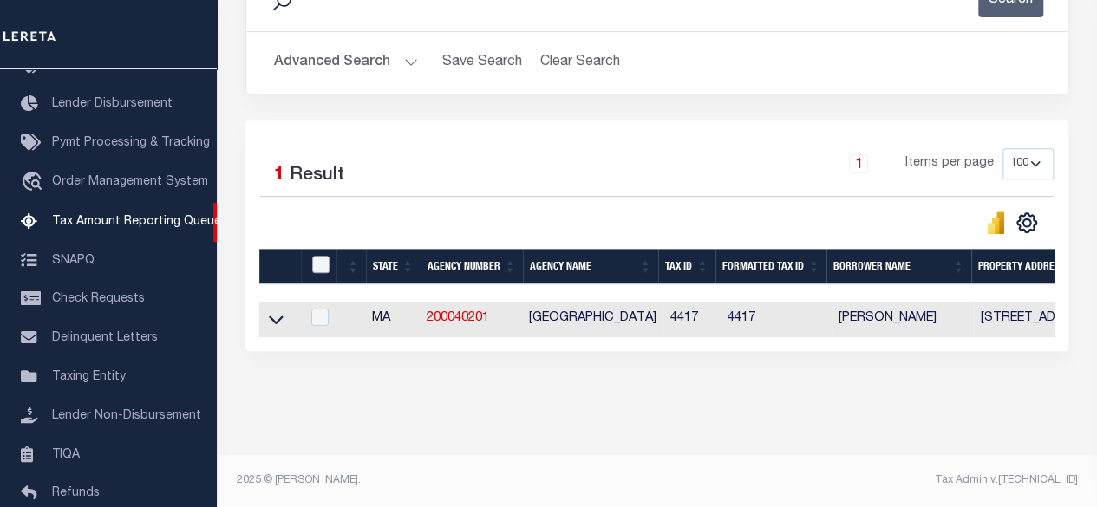
click at [322, 256] on input "checkbox" at bounding box center [320, 264] width 17 height 17
checkbox input "true"
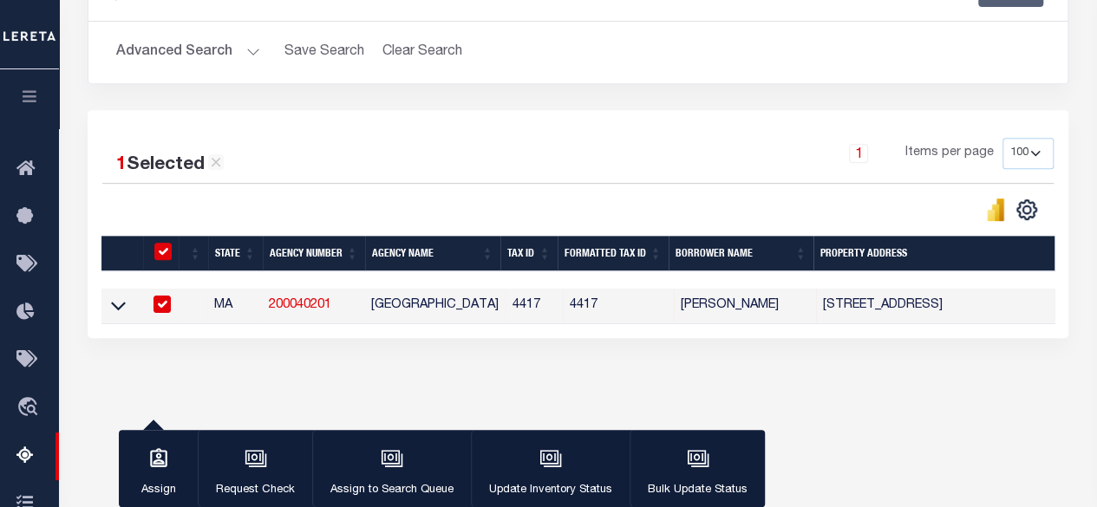
scroll to position [331, 0]
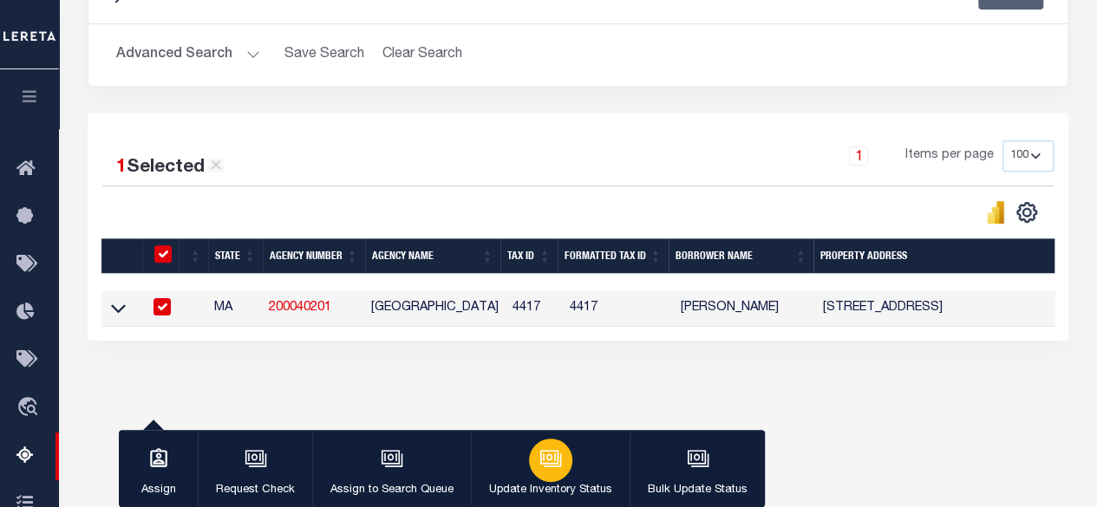
click at [557, 470] on icon "button" at bounding box center [550, 458] width 23 height 23
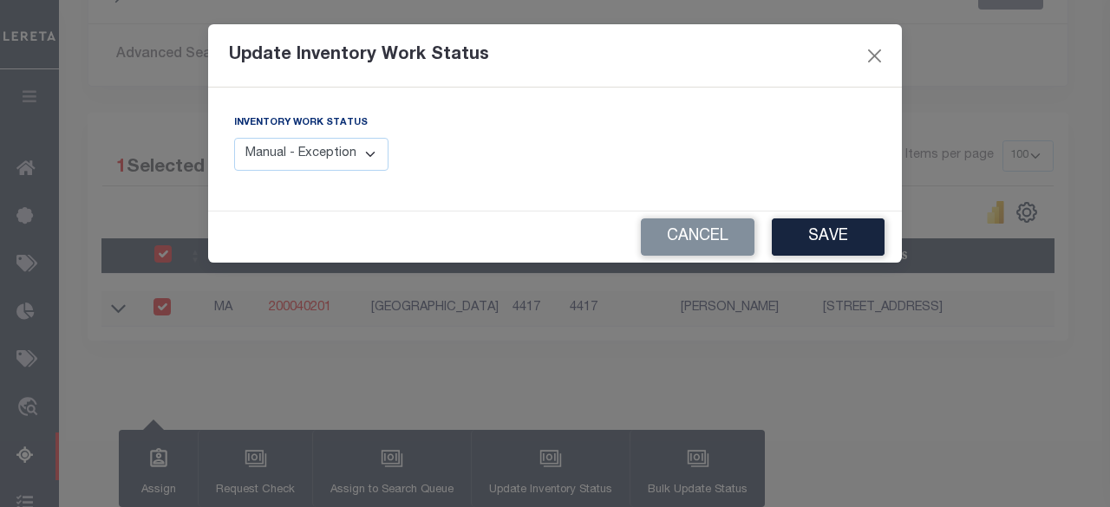
click at [338, 167] on select "Manual - Exception Pended - Awaiting Search Late Add Exception Completed" at bounding box center [311, 155] width 154 height 34
select select "4"
click at [234, 138] on select "Manual - Exception Pended - Awaiting Search Late Add Exception Completed" at bounding box center [311, 155] width 154 height 34
click at [819, 233] on button "Save" at bounding box center [828, 237] width 113 height 37
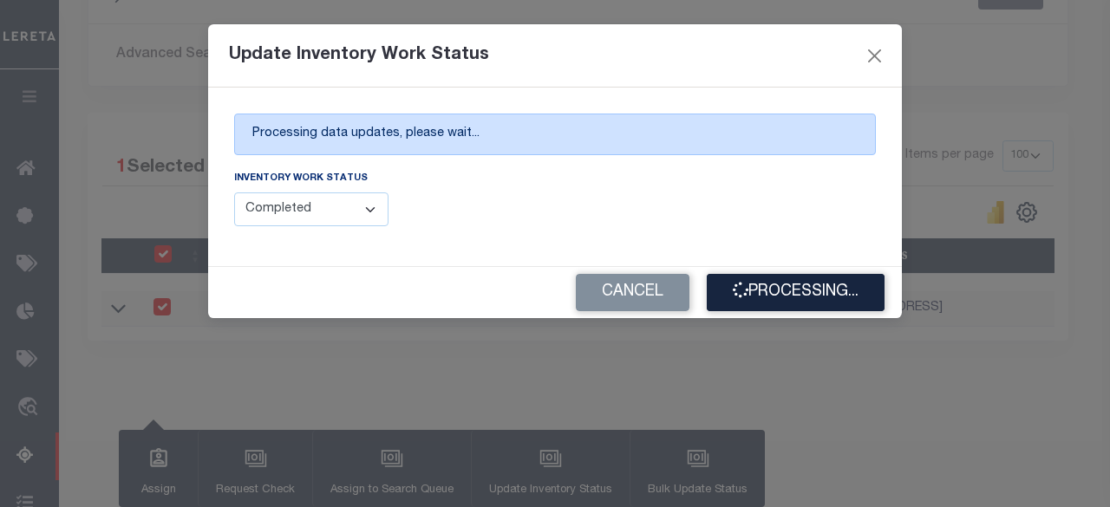
click at [630, 126] on div "Processing data updates, please wait..." at bounding box center [555, 135] width 642 height 42
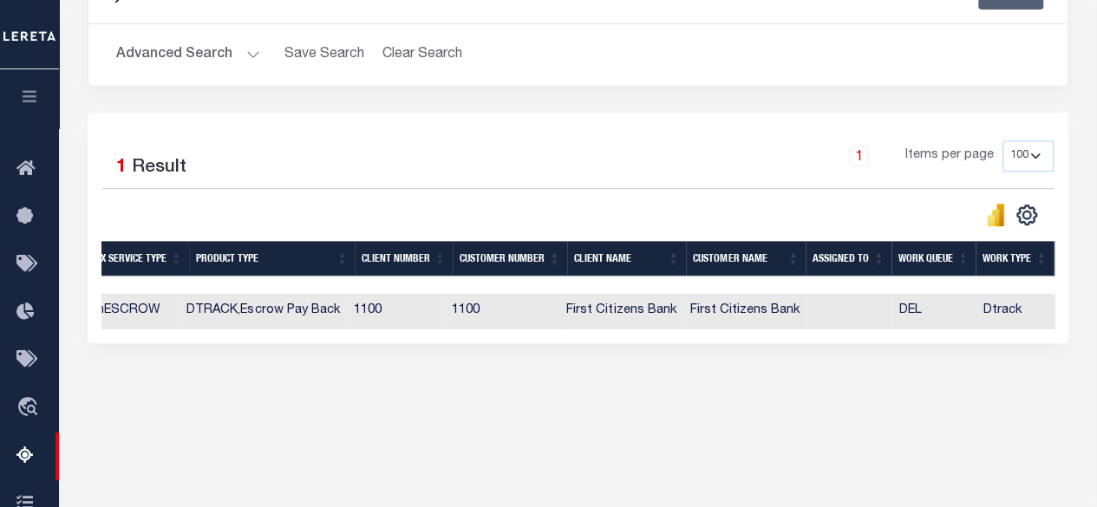
scroll to position [0, 1240]
click at [360, 323] on td "1100" at bounding box center [396, 312] width 98 height 36
checkbox input "true"
